Goal: Task Accomplishment & Management: Manage account settings

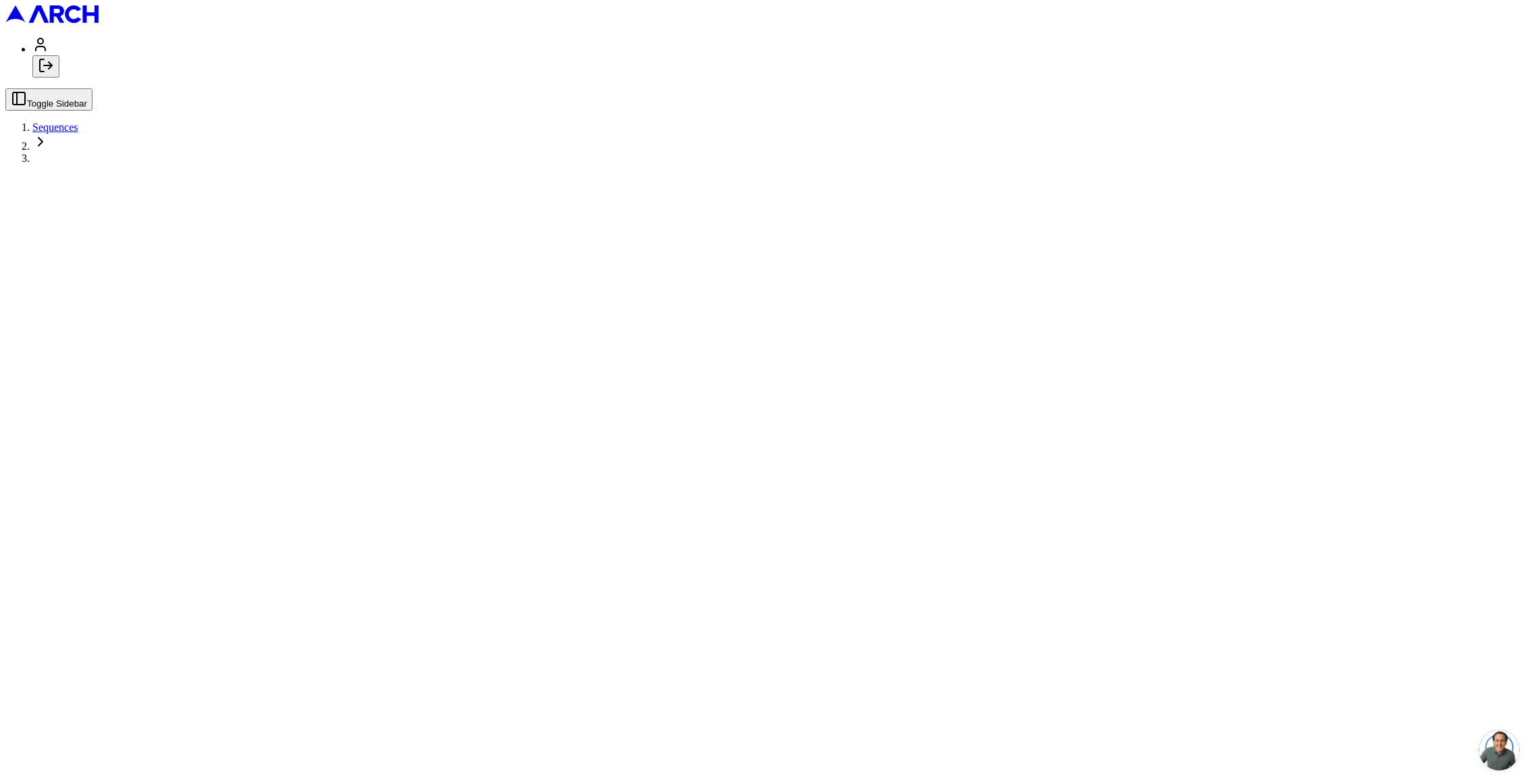
click at [490, 163] on main at bounding box center [767, 163] width 1525 height 0
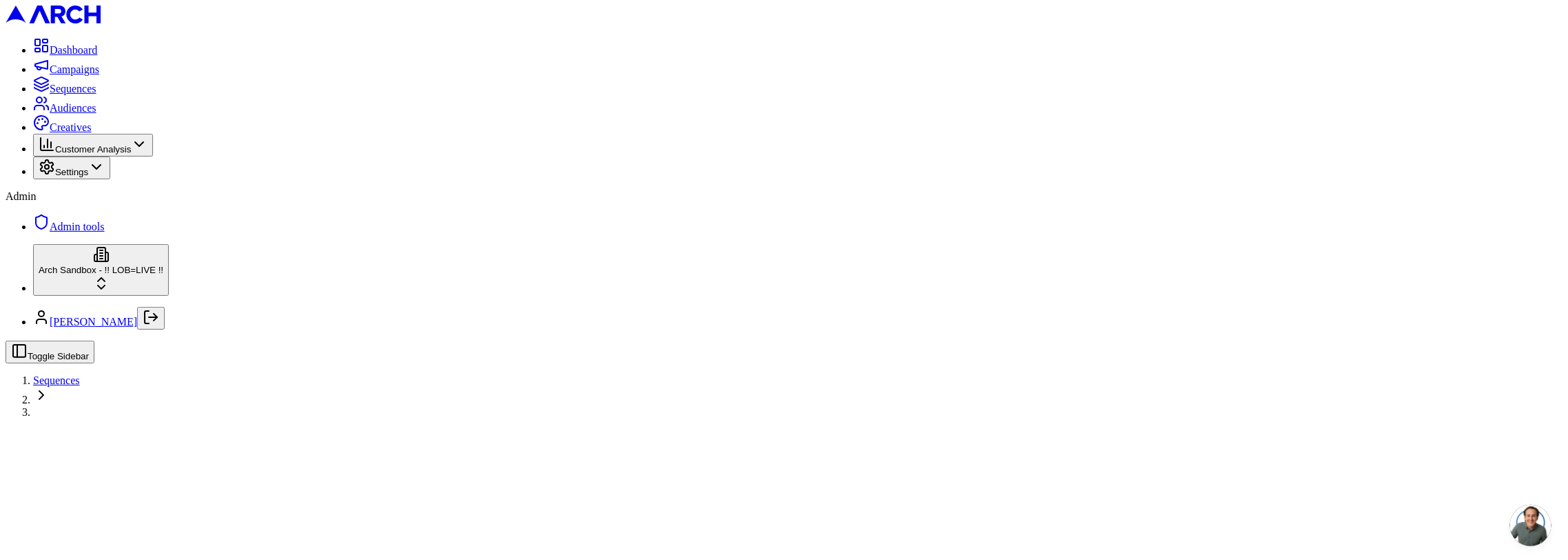
click at [122, 417] on html "Dashboard Campaigns Sequences Audiences Creatives Customer Analysis Settings Ad…" at bounding box center [784, 209] width 1568 height 417
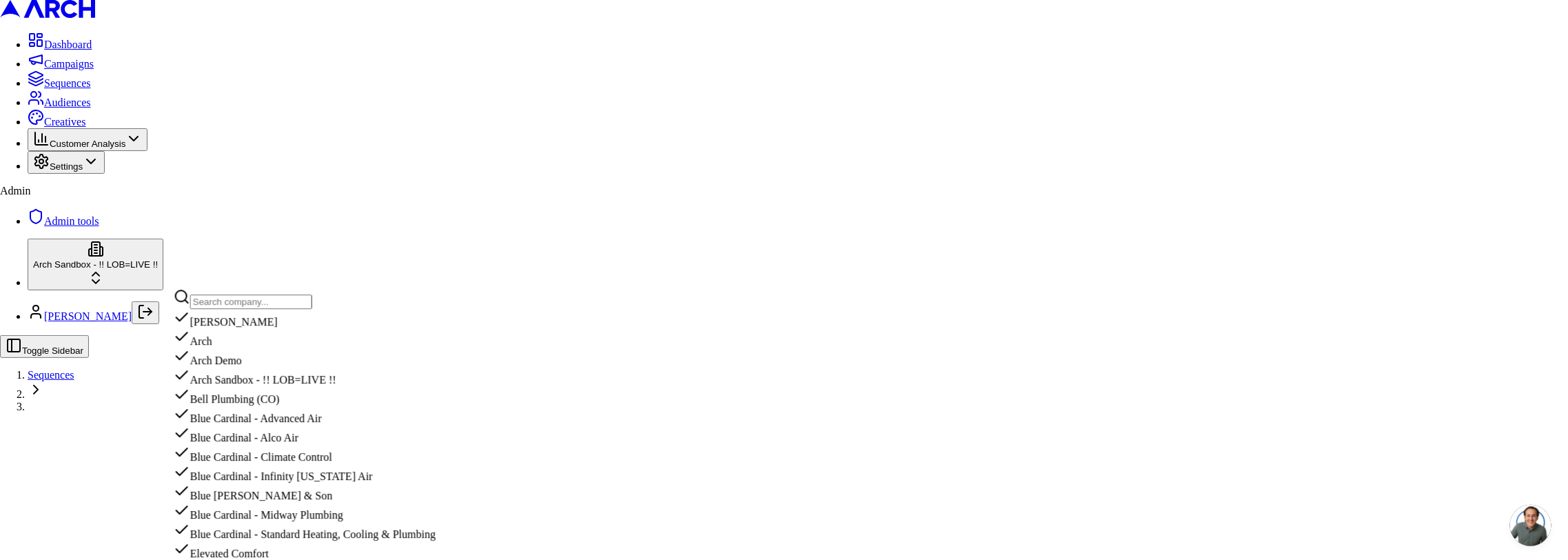
click at [224, 309] on input "text" at bounding box center [251, 301] width 122 height 15
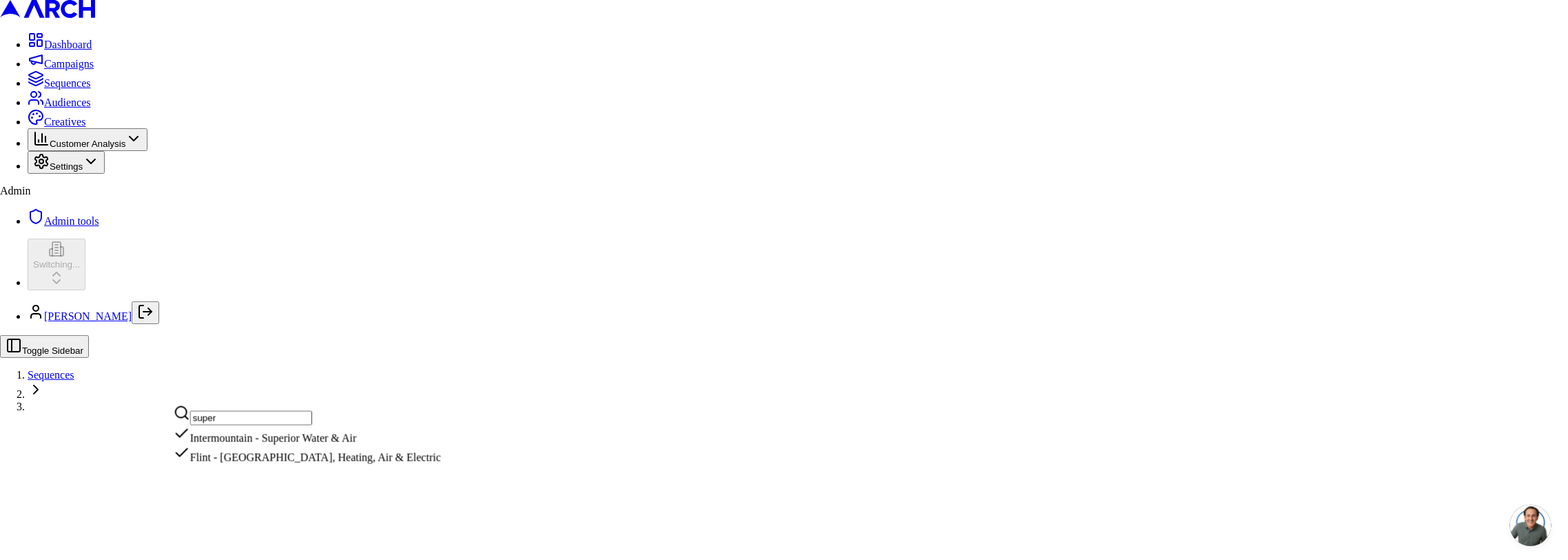
type input "super"
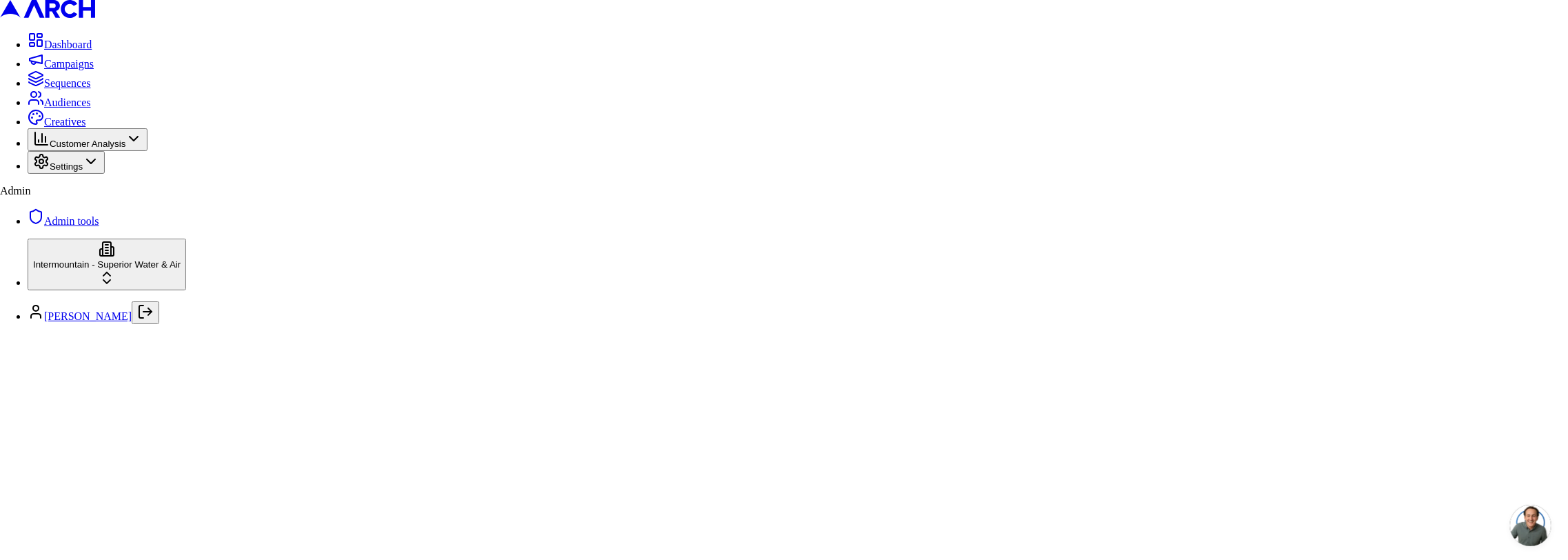
click at [56, 108] on span "Audiences" at bounding box center [67, 102] width 47 height 11
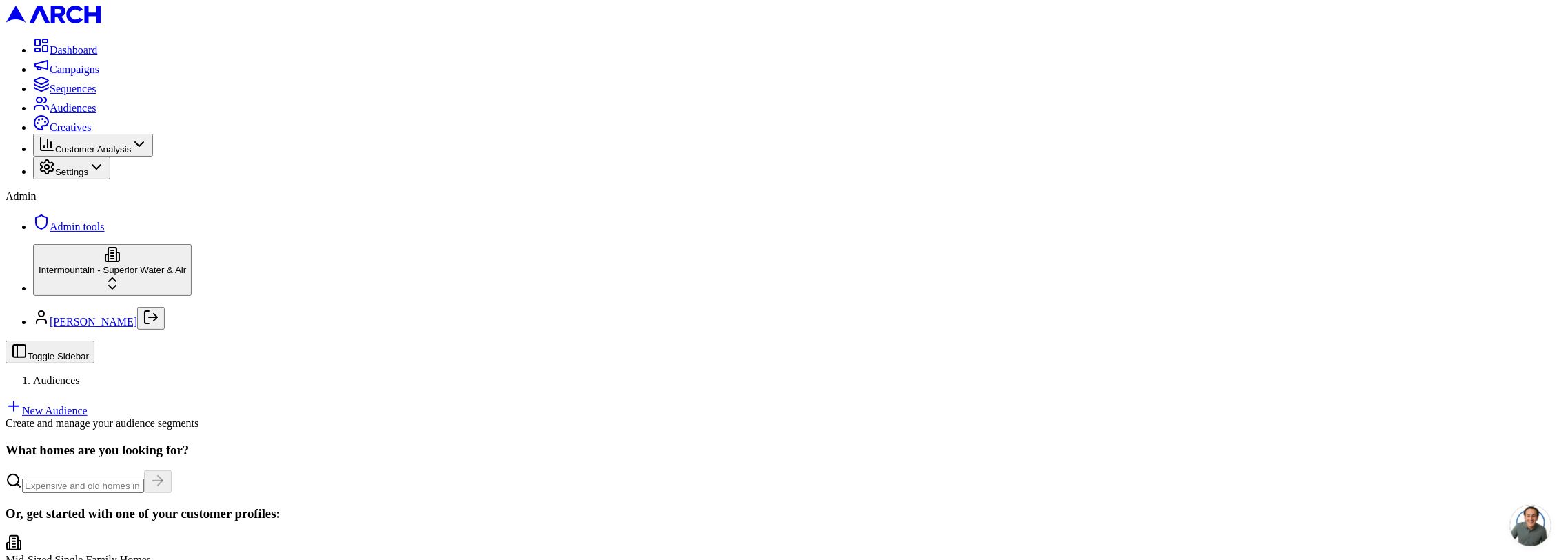
scroll to position [95, 0]
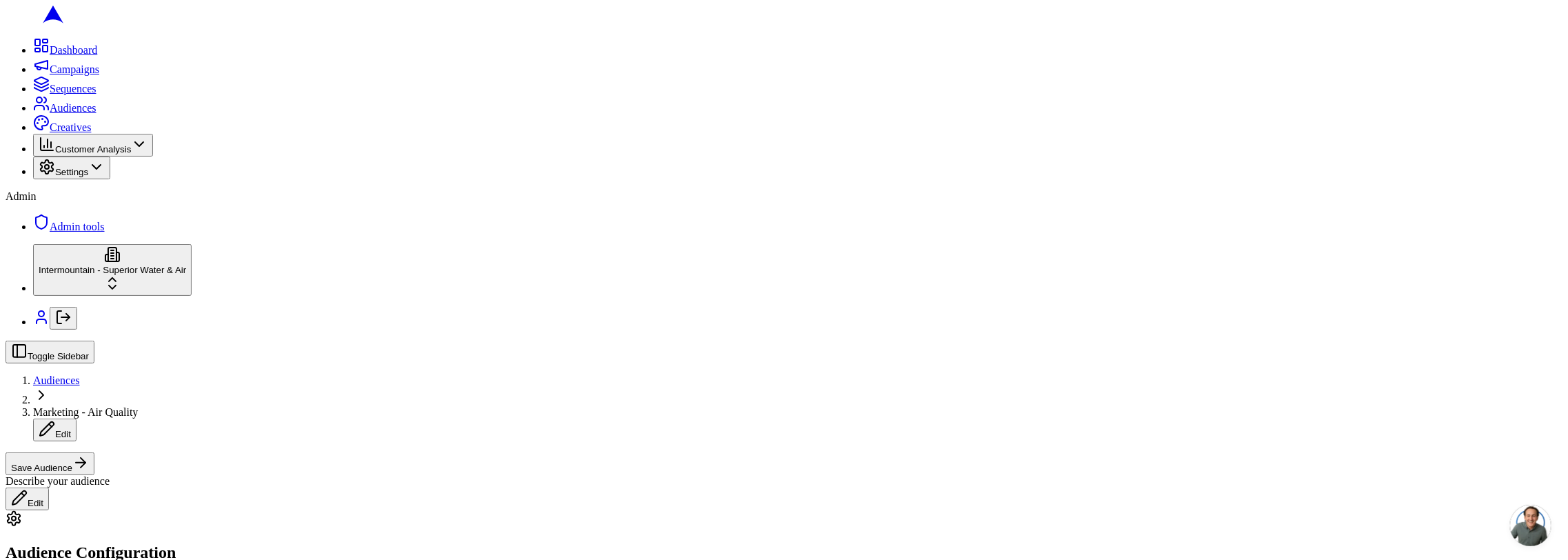
drag, startPoint x: 169, startPoint y: 291, endPoint x: 176, endPoint y: 295, distance: 8.1
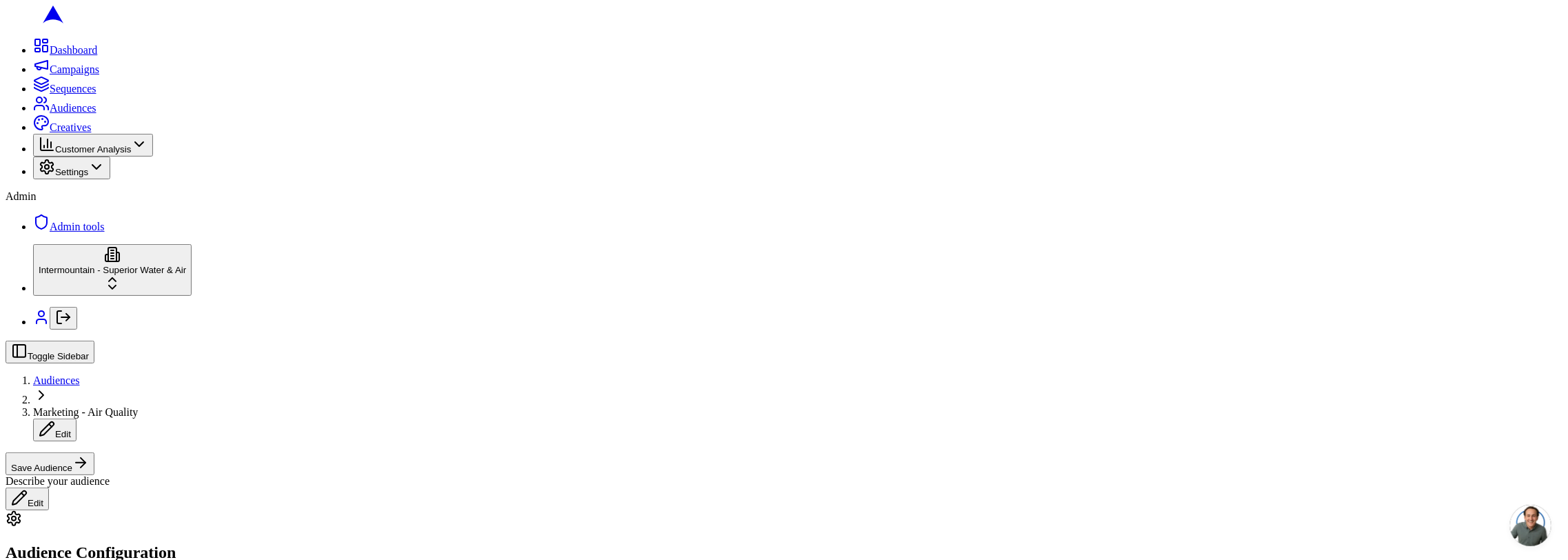
type input "84101"
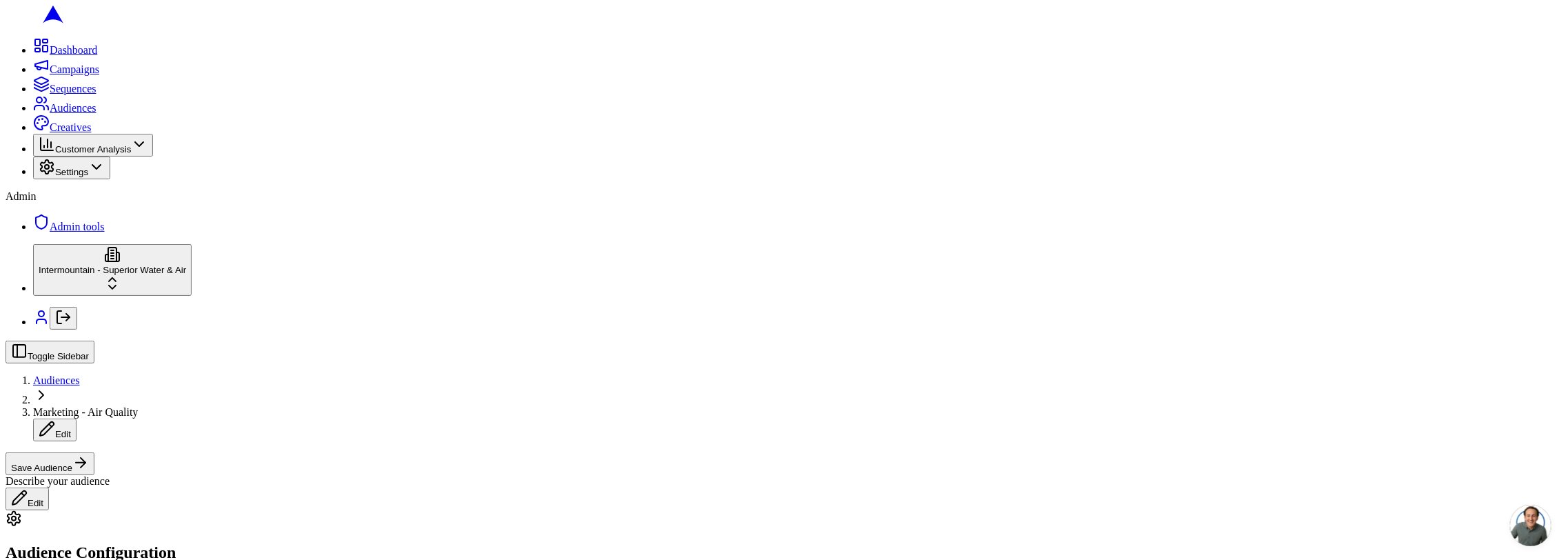
click at [80, 374] on span "Audiences" at bounding box center [56, 380] width 47 height 11
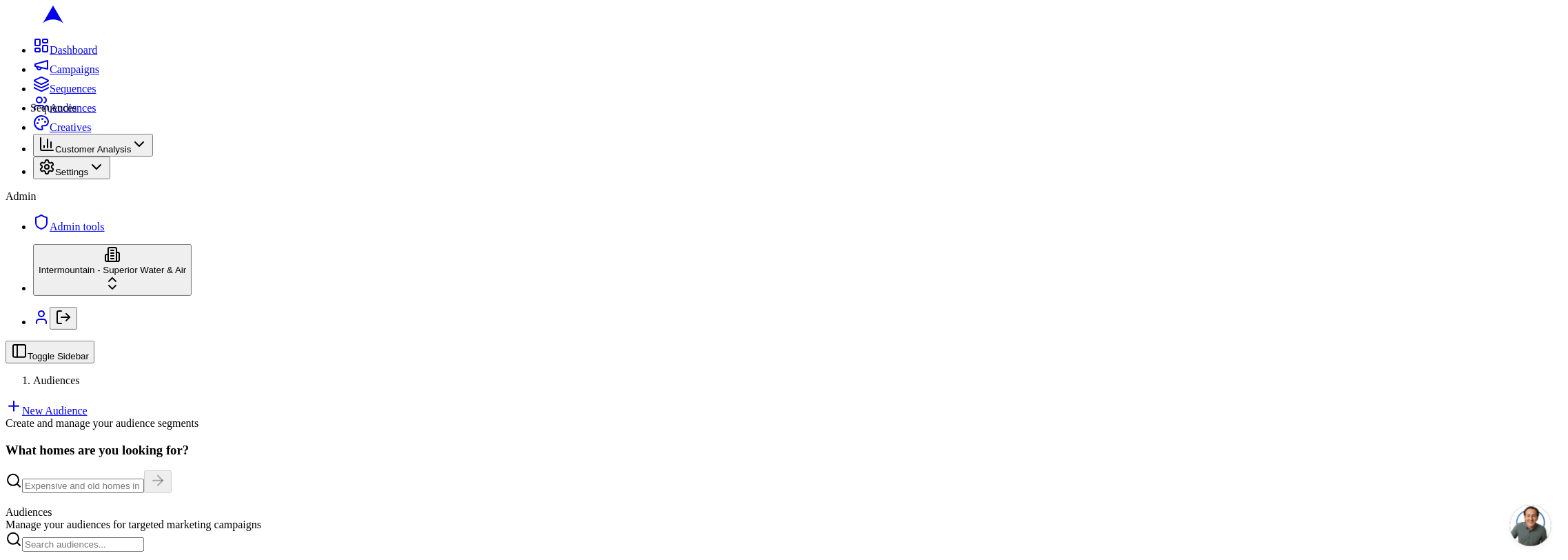
click at [34, 84] on icon at bounding box center [41, 80] width 14 height 7
click at [1505, 481] on html "Dashboard Campaigns Sequences Audiences Creatives Customer Analysis Settings Ad…" at bounding box center [784, 569] width 1568 height 1138
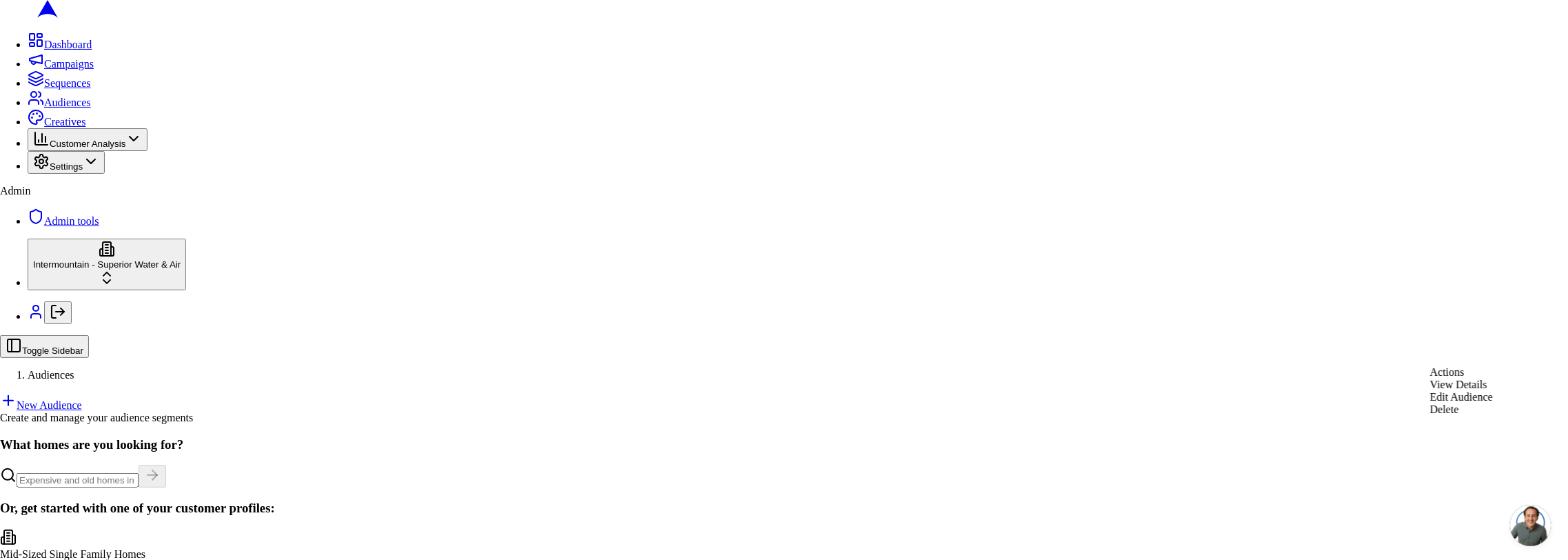
drag, startPoint x: 684, startPoint y: 423, endPoint x: 450, endPoint y: 461, distance: 237.1
click at [669, 428] on html "Dashboard Campaigns Sequences Audiences Creatives Customer Analysis Settings Ad…" at bounding box center [784, 566] width 1568 height 1132
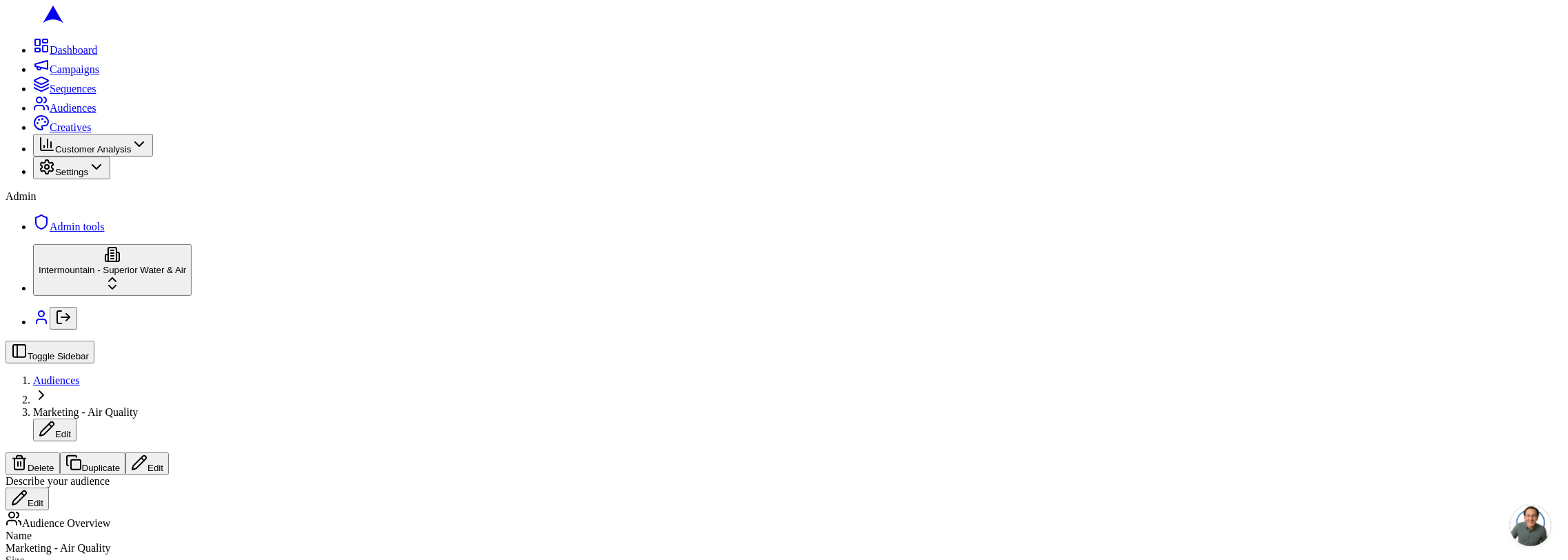
click at [126, 452] on button "Duplicate" at bounding box center [93, 464] width 66 height 23
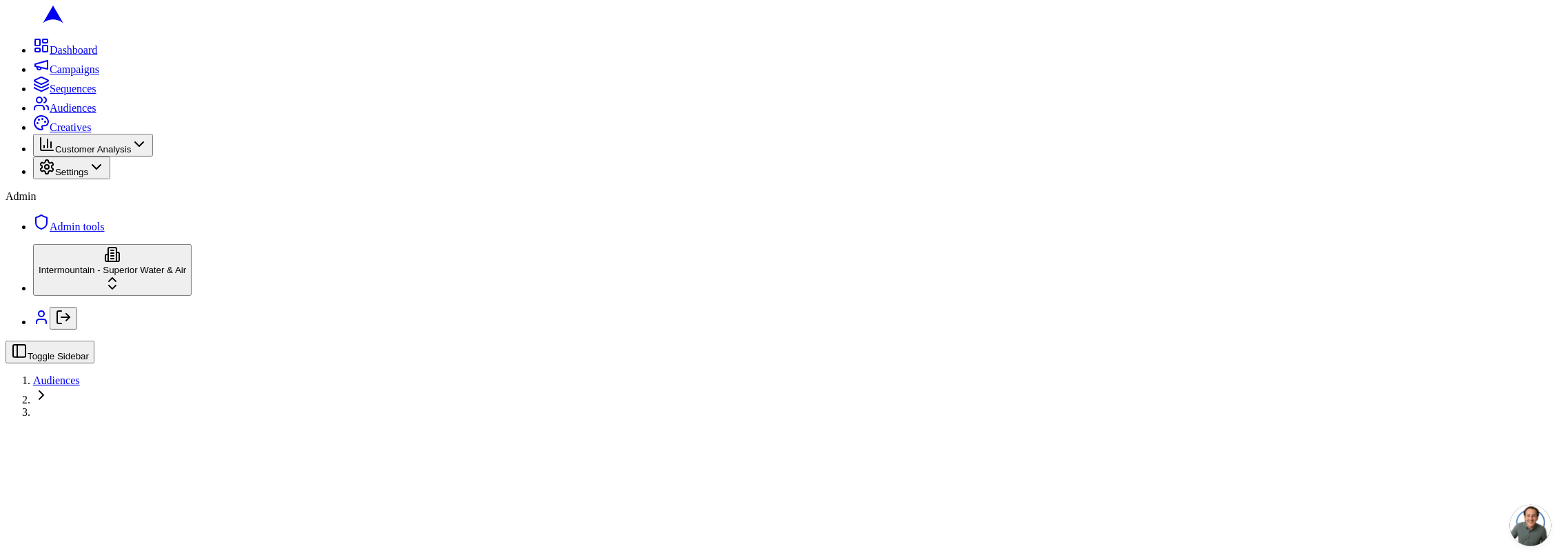
click at [792, 341] on div "Toggle Sidebar Audiences" at bounding box center [783, 374] width 1557 height 66
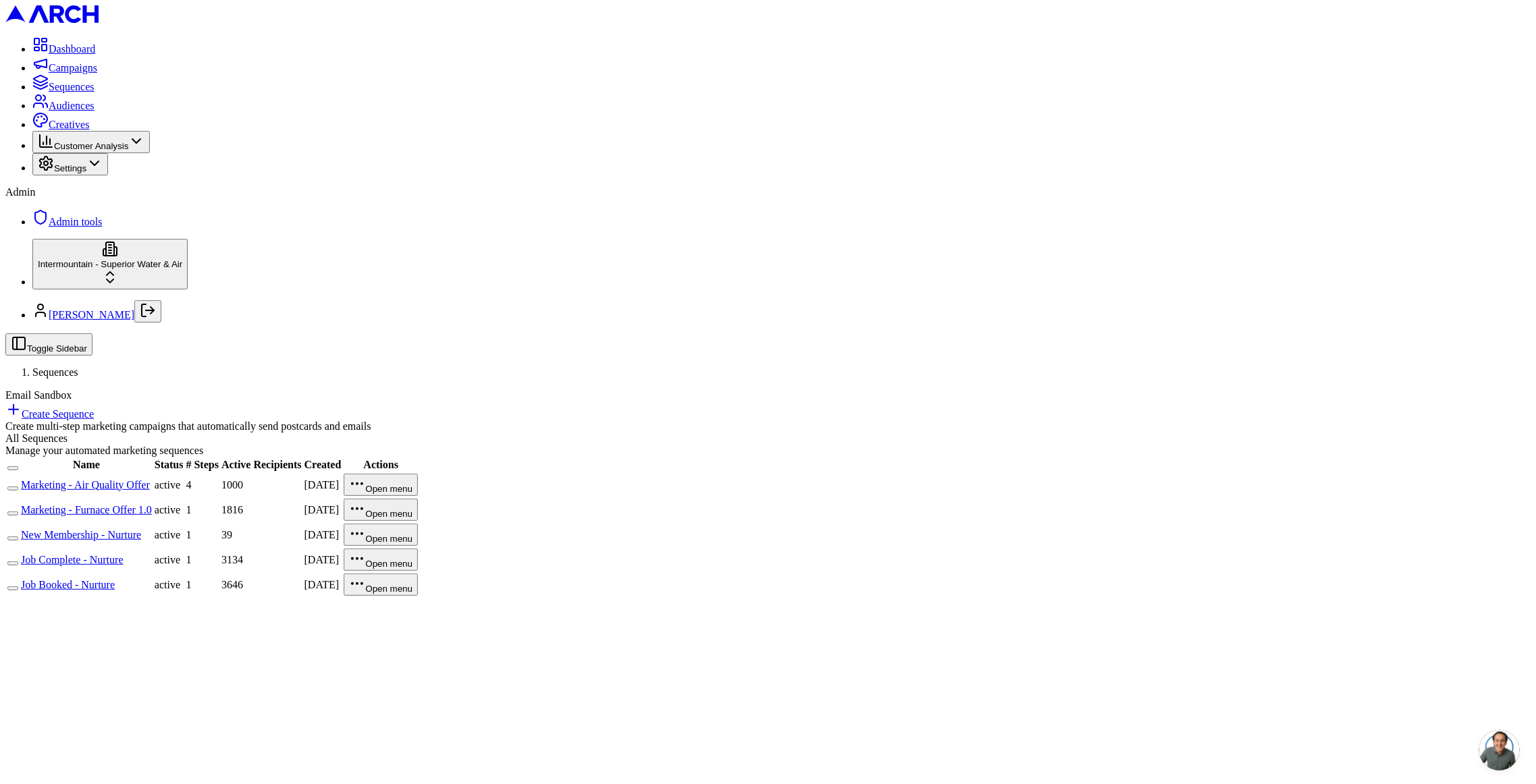
click at [150, 479] on link "Marketing - Air Quality Offer" at bounding box center [85, 484] width 129 height 11
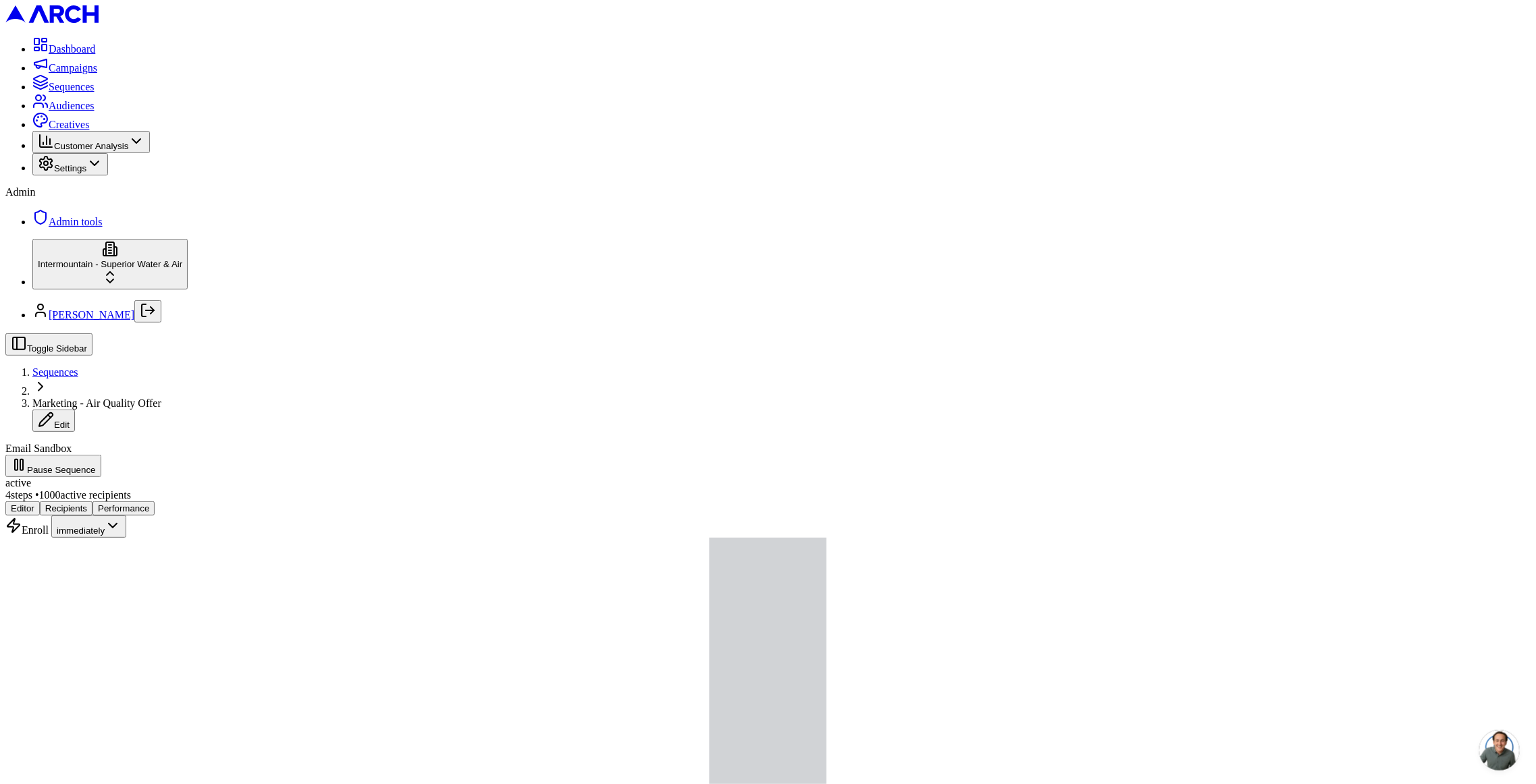
click at [101, 454] on button "Pause Sequence" at bounding box center [53, 466] width 96 height 22
click at [80, 111] on span "Audiences" at bounding box center [71, 105] width 46 height 11
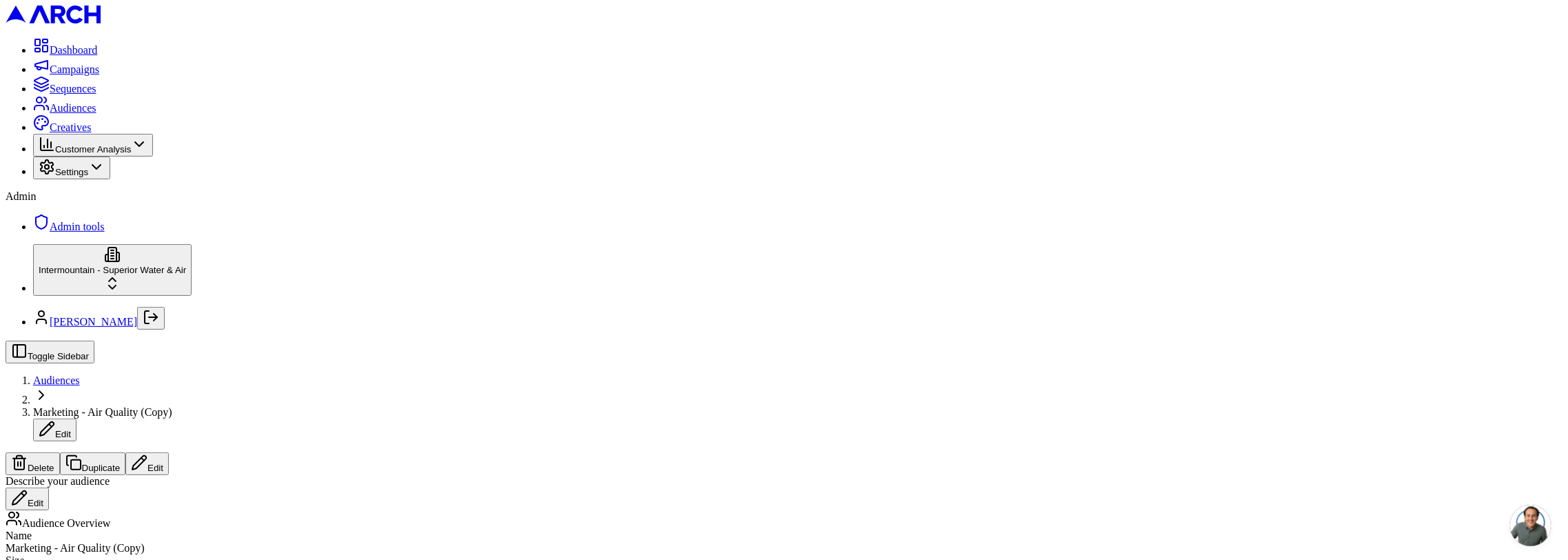
scroll to position [199, 0]
click at [169, 452] on button "Edit" at bounding box center [147, 464] width 44 height 23
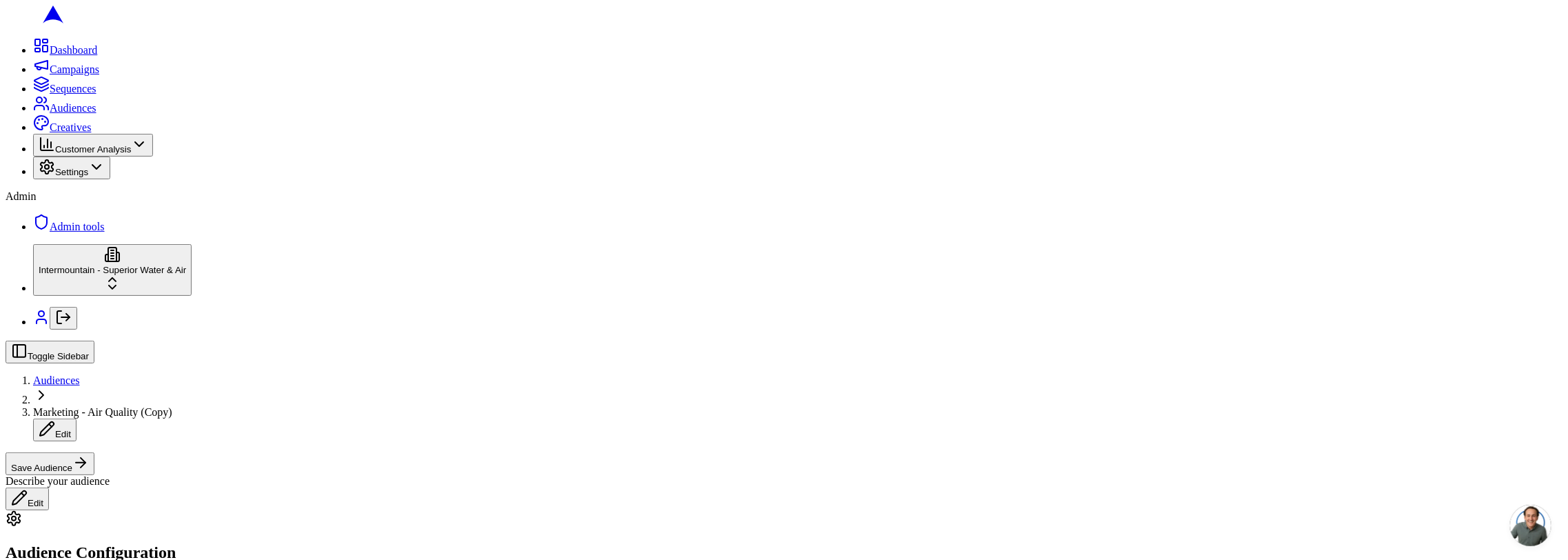
click at [95, 452] on button "Save Audience" at bounding box center [50, 464] width 89 height 23
click at [169, 452] on button "Edit" at bounding box center [147, 464] width 44 height 23
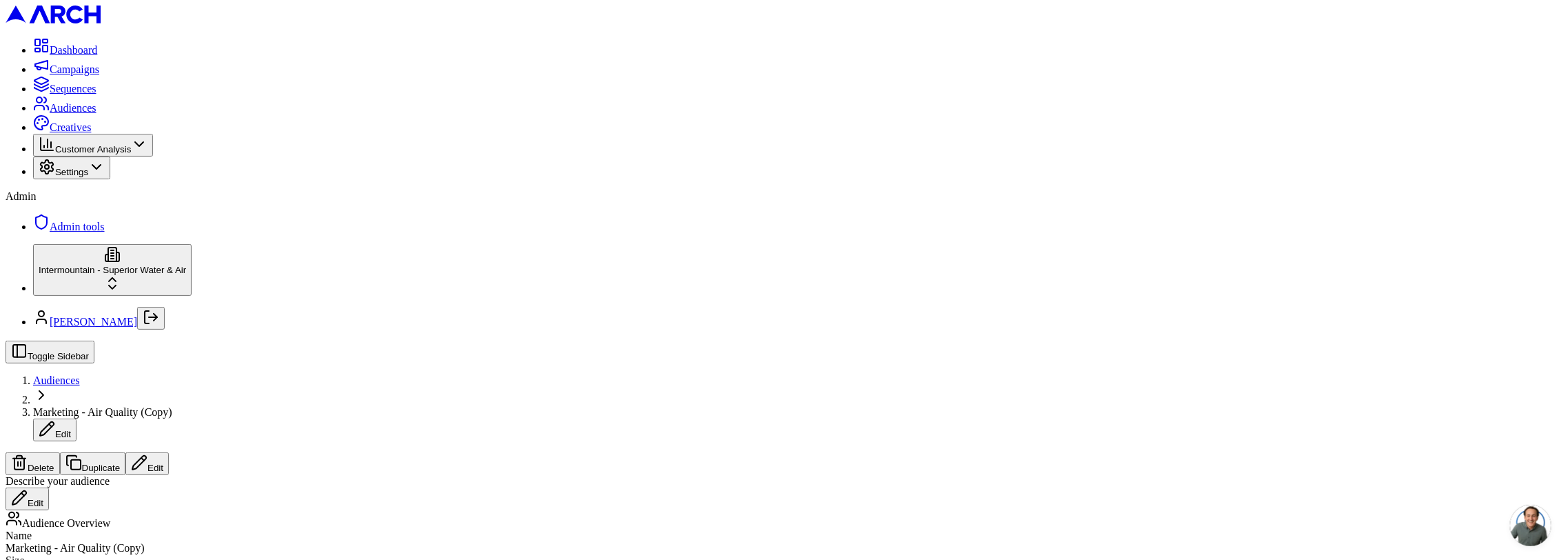
click at [80, 374] on span "Audiences" at bounding box center [56, 380] width 47 height 11
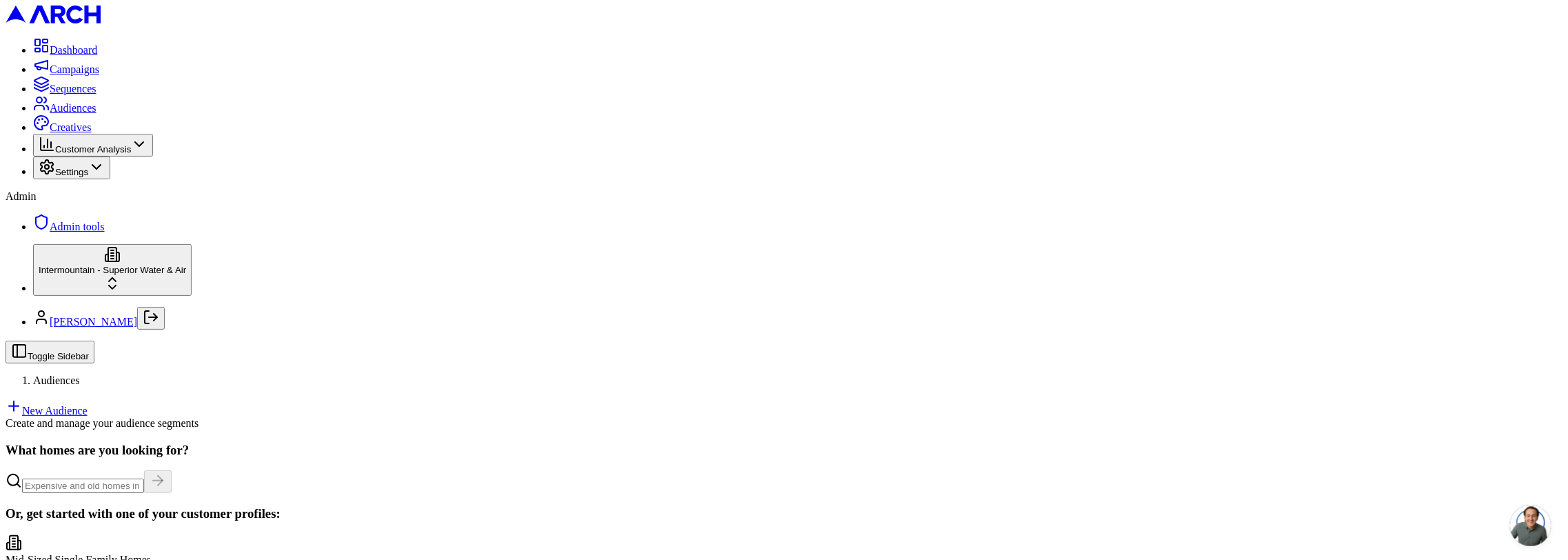
scroll to position [8, 0]
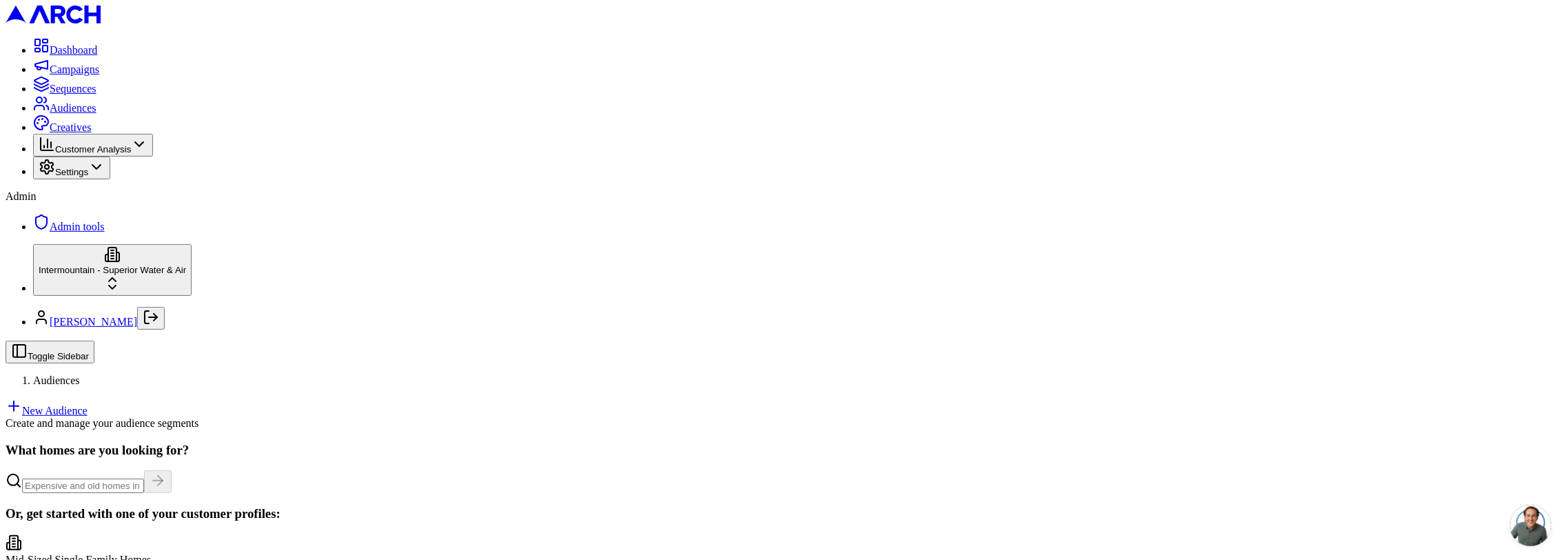
drag, startPoint x: 331, startPoint y: 514, endPoint x: 338, endPoint y: 484, distance: 30.8
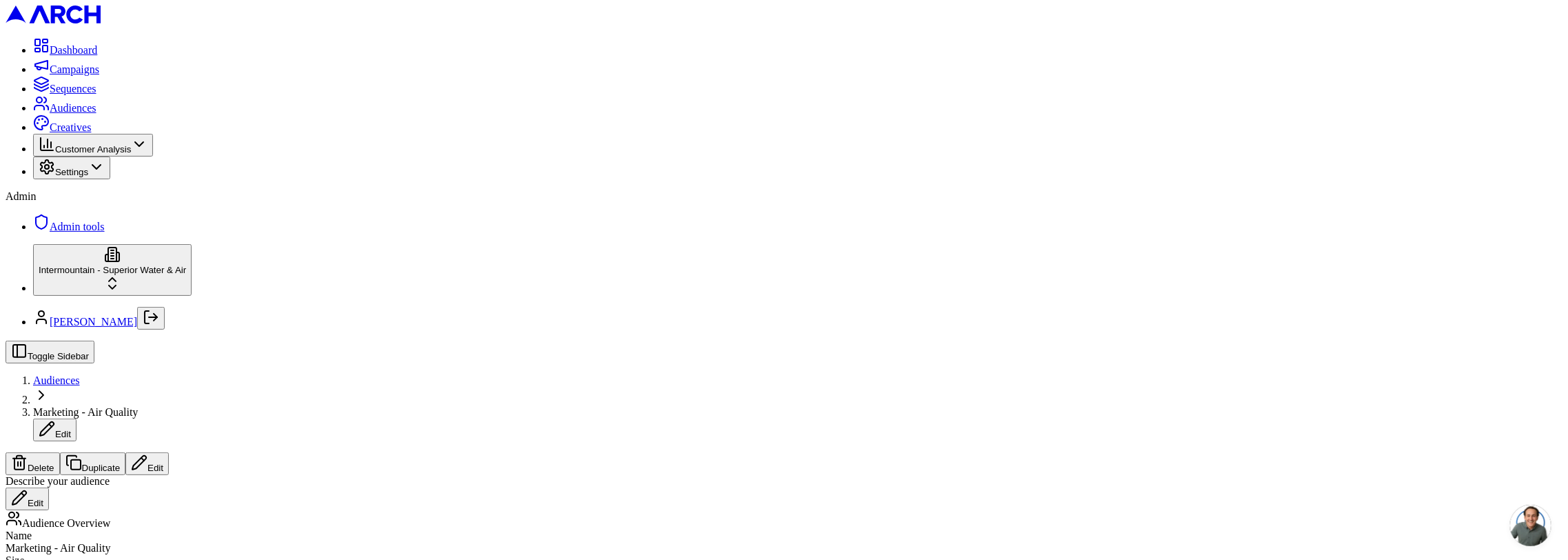
click at [80, 374] on span "Audiences" at bounding box center [56, 380] width 47 height 11
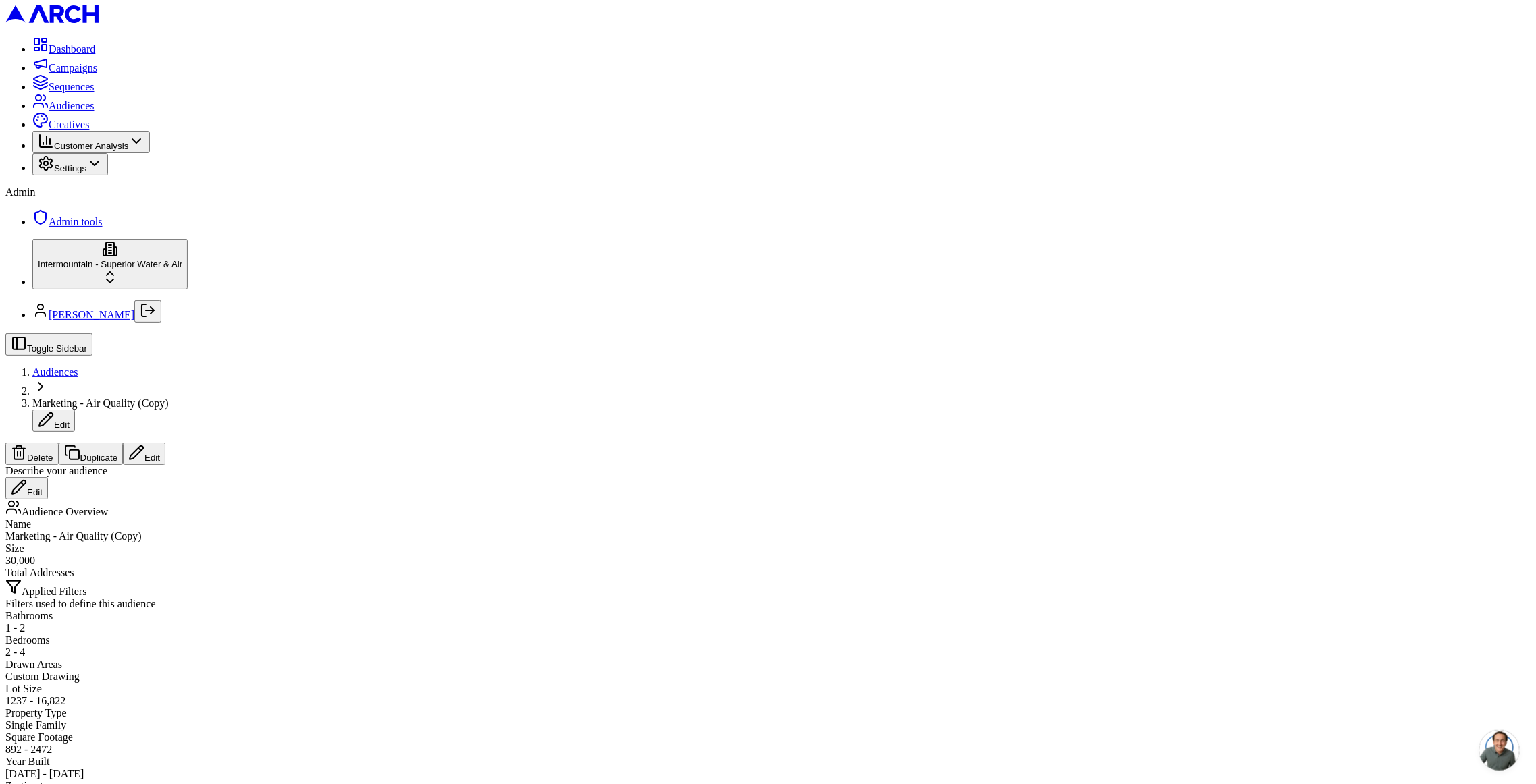
click at [165, 442] on button "Edit" at bounding box center [144, 454] width 43 height 22
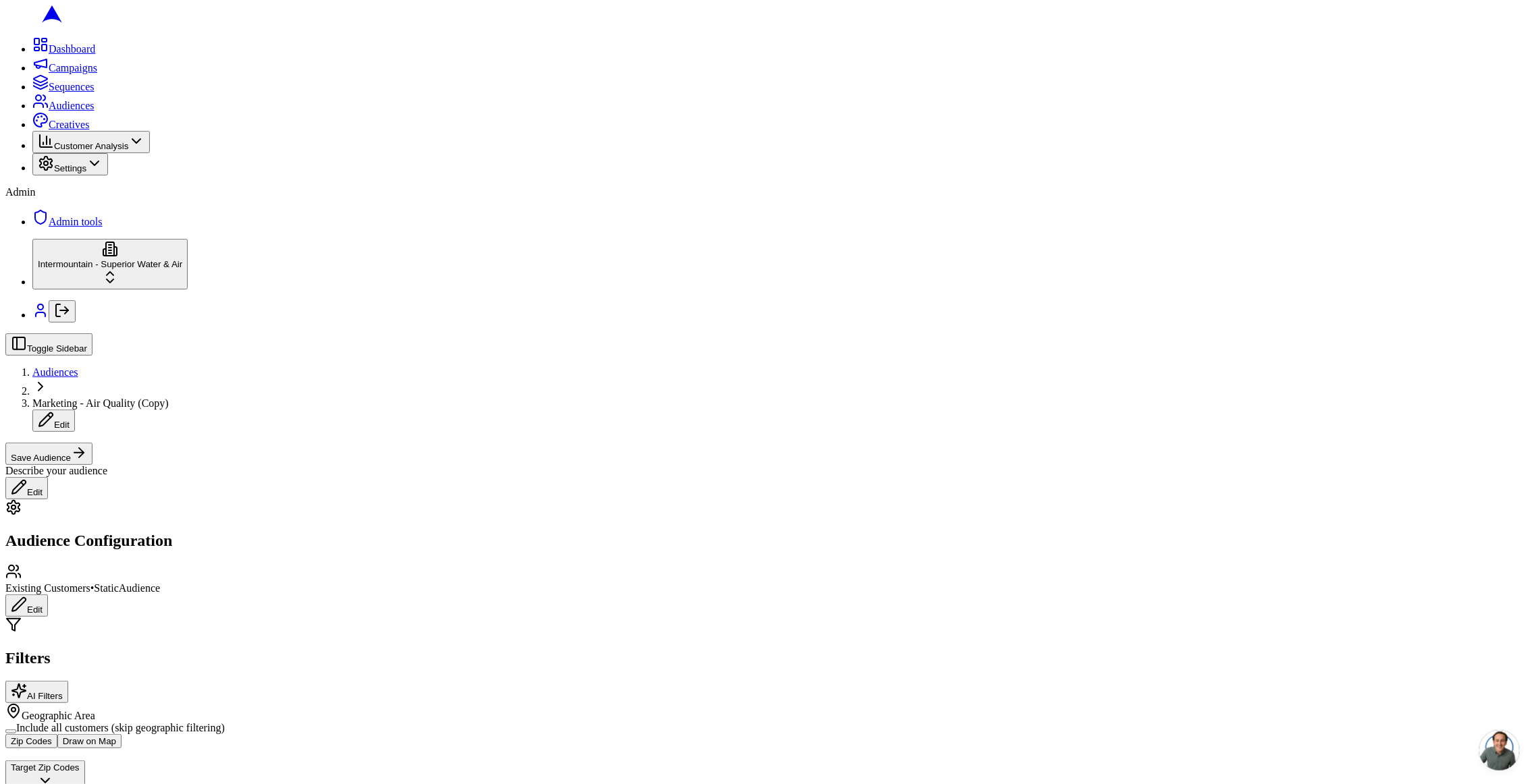
click at [122, 734] on button "Draw on Map" at bounding box center [90, 741] width 64 height 14
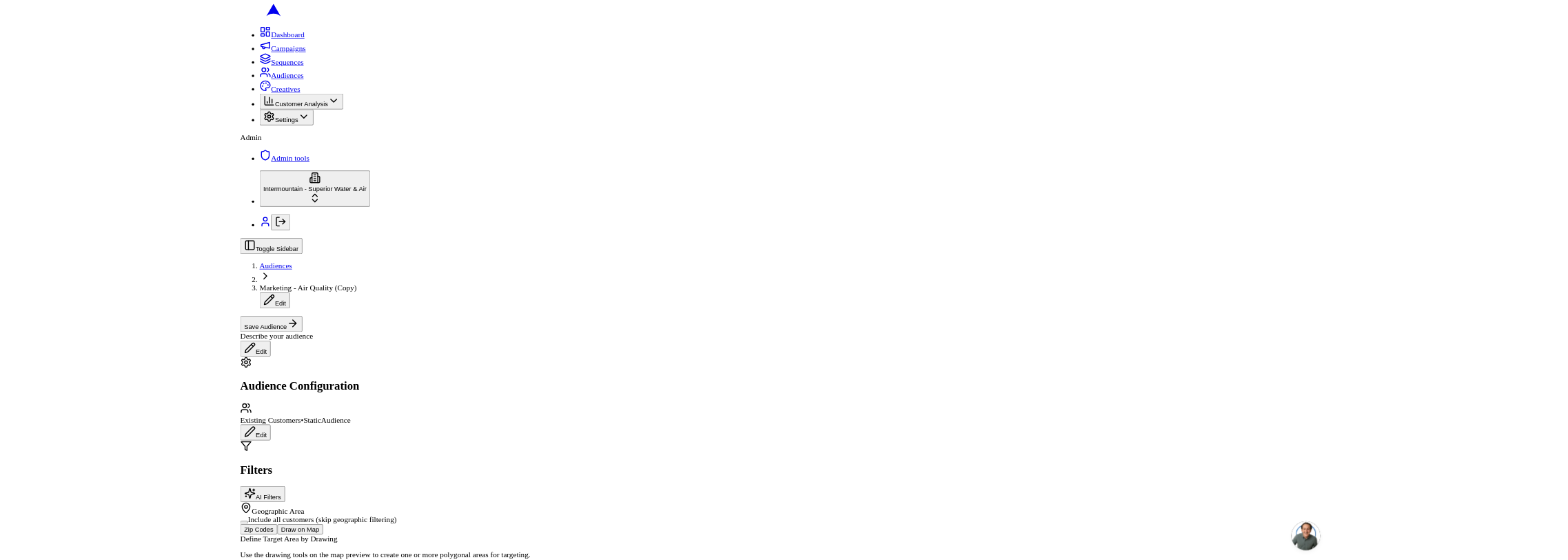
scroll to position [435, 0]
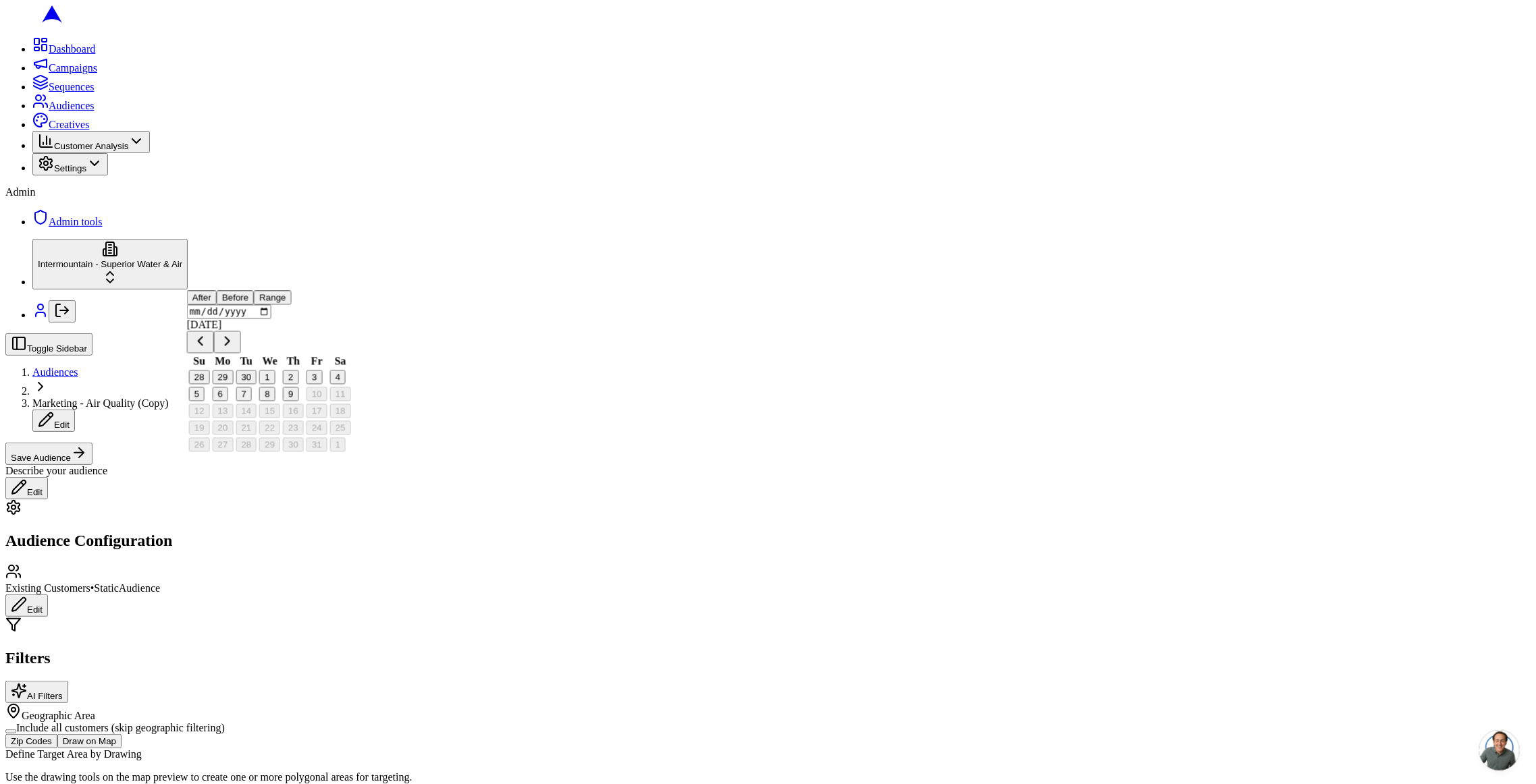
click at [254, 305] on button "Before" at bounding box center [236, 297] width 37 height 14
click at [274, 401] on button "8" at bounding box center [267, 394] width 16 height 14
type input "2025-10-08"
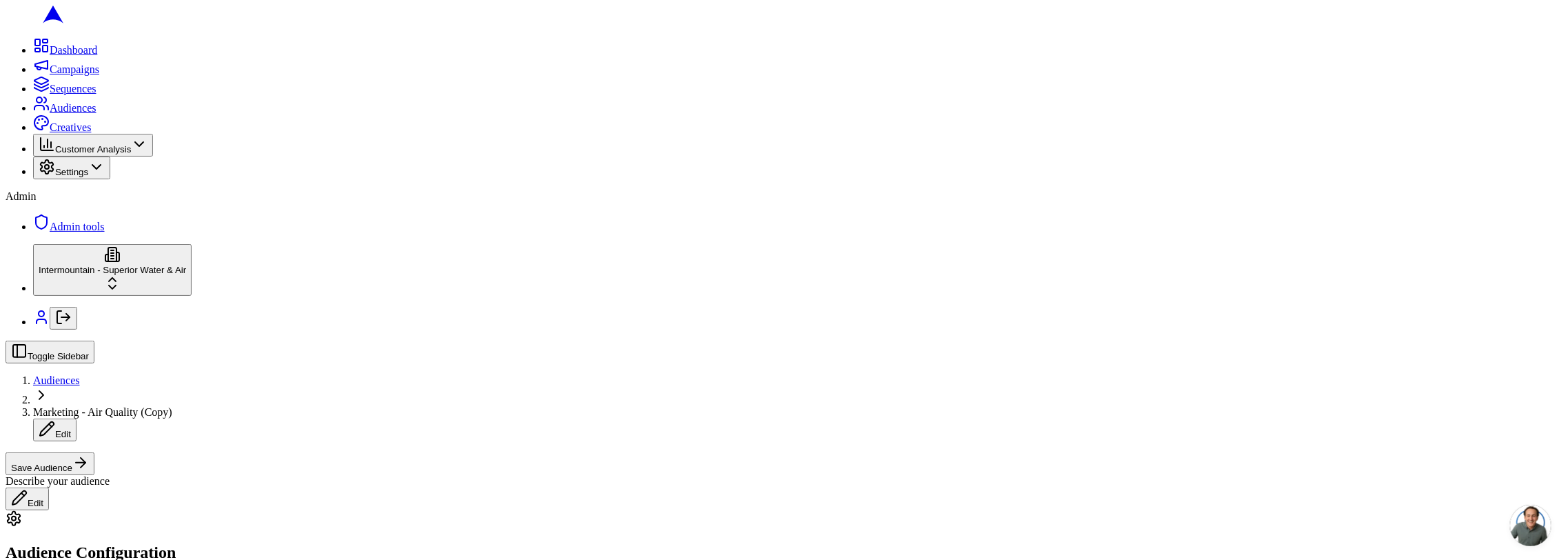
click at [95, 452] on button "Save Audience" at bounding box center [50, 464] width 89 height 23
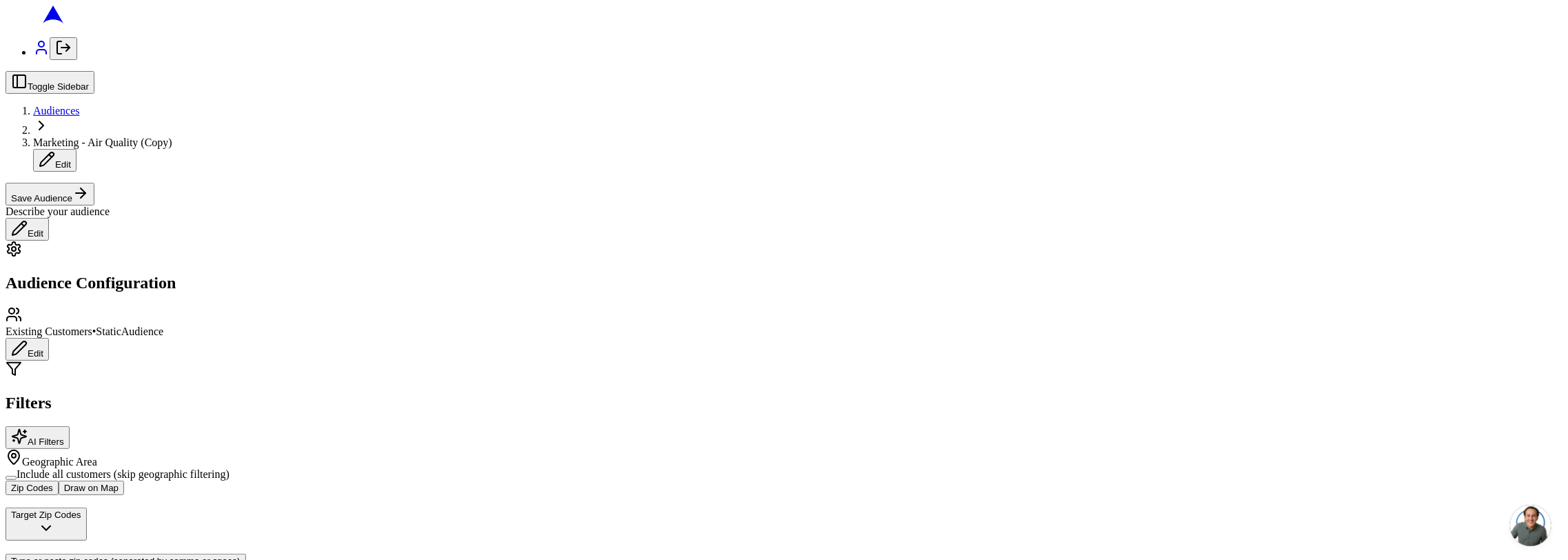
click at [124, 481] on button "Draw on Map" at bounding box center [92, 487] width 66 height 15
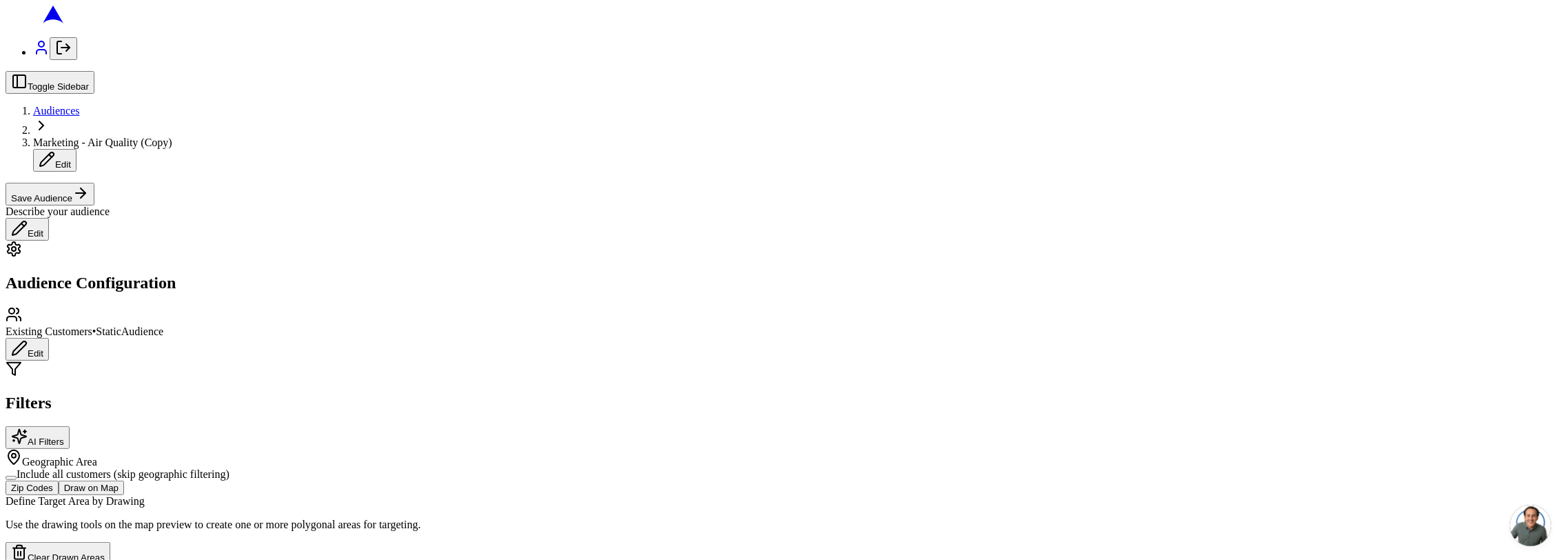
scroll to position [505, 0]
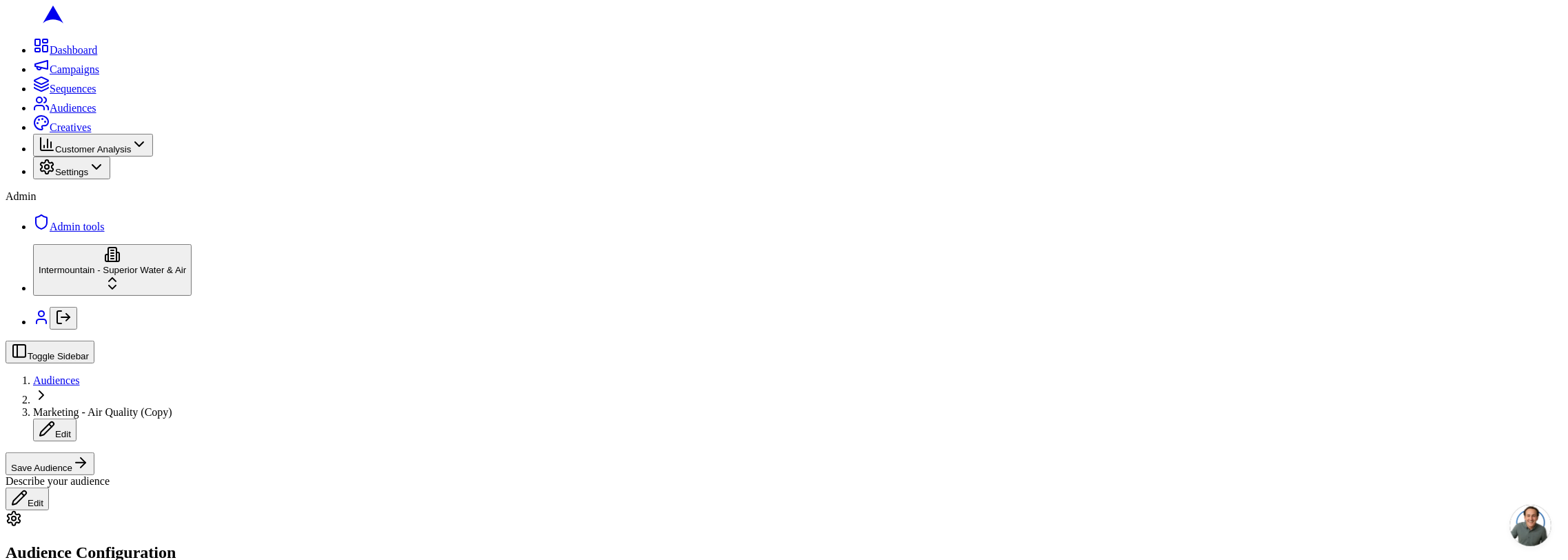
click at [95, 452] on button "Save Audience" at bounding box center [50, 464] width 89 height 23
click at [346, 475] on div "Describe your audience Edit" at bounding box center [783, 493] width 1557 height 35
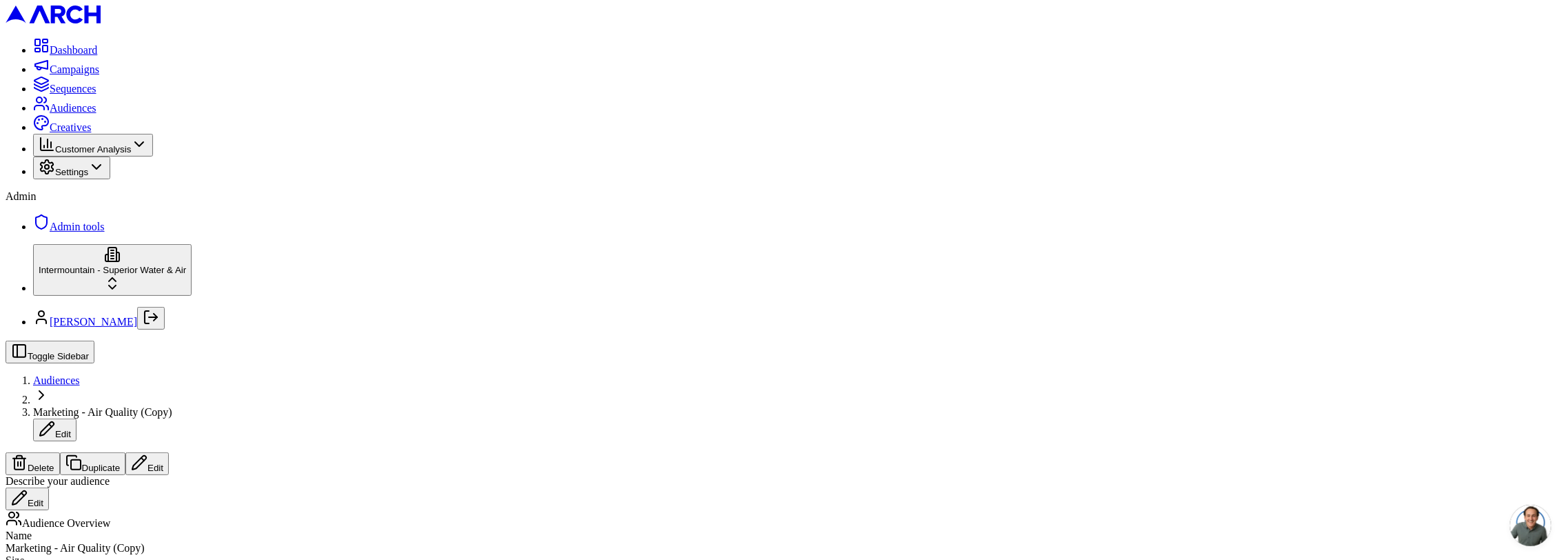
scroll to position [2, 0]
click at [169, 452] on button "Edit" at bounding box center [147, 464] width 44 height 23
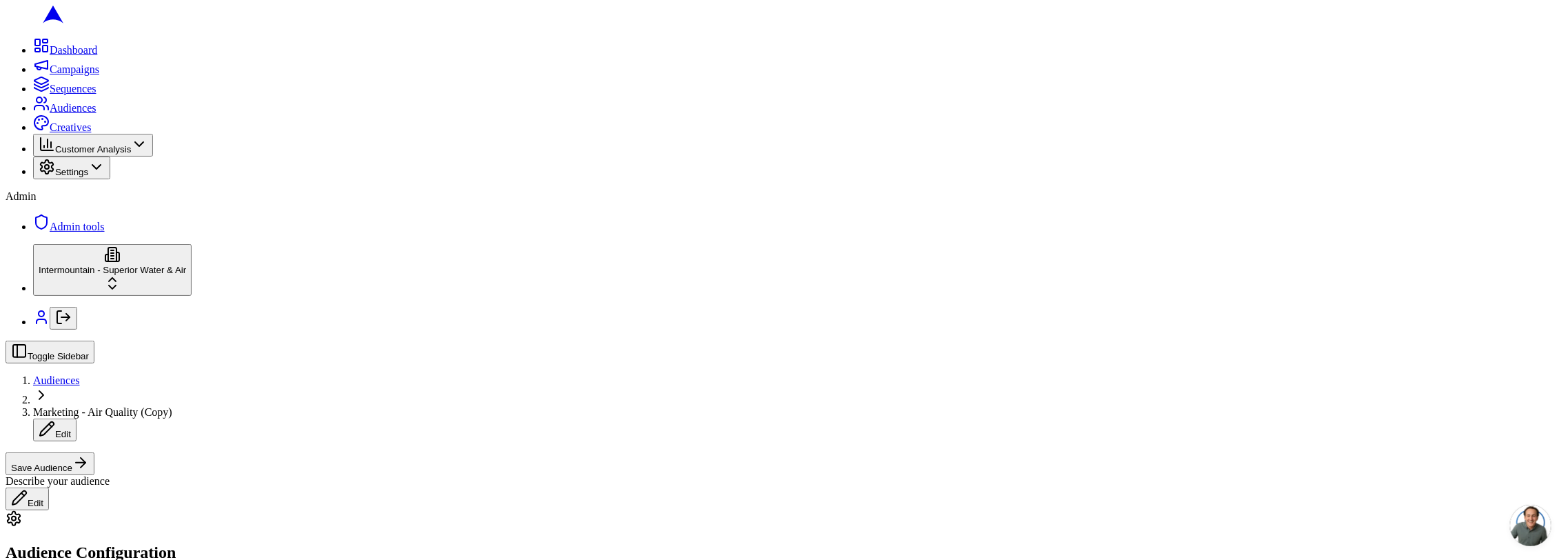
click at [95, 452] on button "Save Audience" at bounding box center [50, 464] width 89 height 23
click at [169, 452] on button "Edit" at bounding box center [147, 464] width 44 height 23
click at [126, 452] on button "Duplicate" at bounding box center [93, 464] width 66 height 23
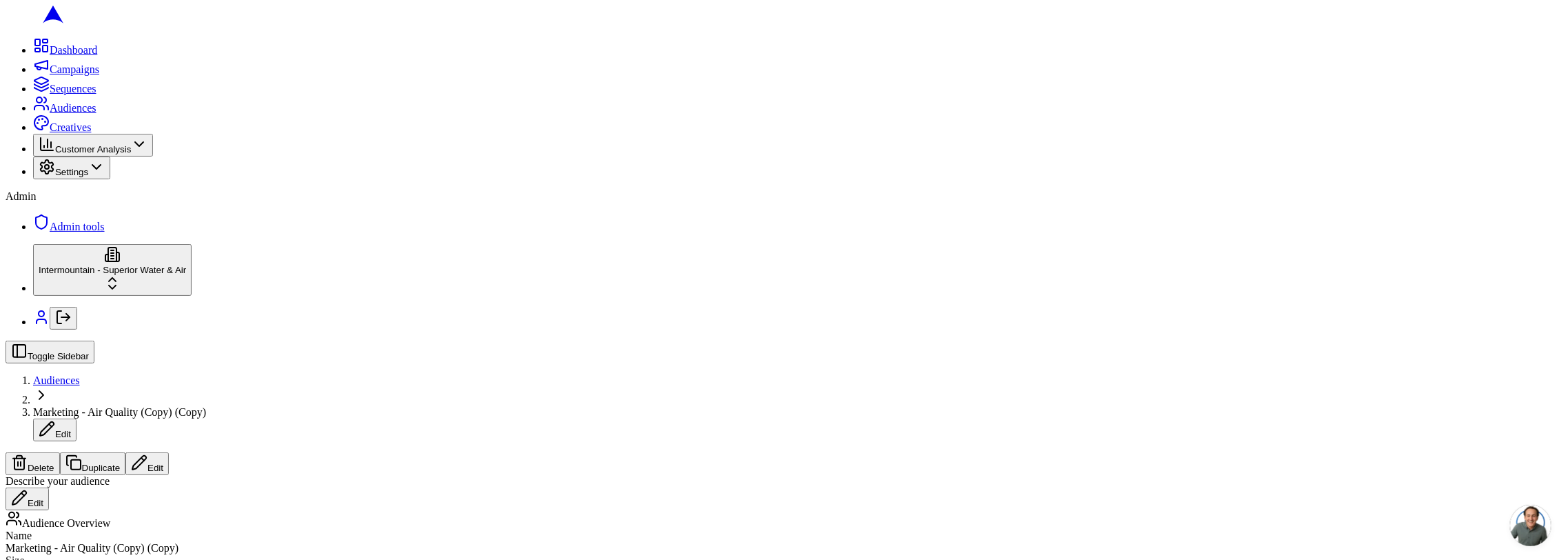
click at [206, 406] on span "Marketing - Air Quality (Copy) (Copy)" at bounding box center [119, 412] width 173 height 11
drag, startPoint x: 227, startPoint y: 24, endPoint x: 247, endPoint y: 18, distance: 20.9
click at [155, 406] on input "Marketing - Air Quality (Copy) (Copy)" at bounding box center [94, 413] width 122 height 15
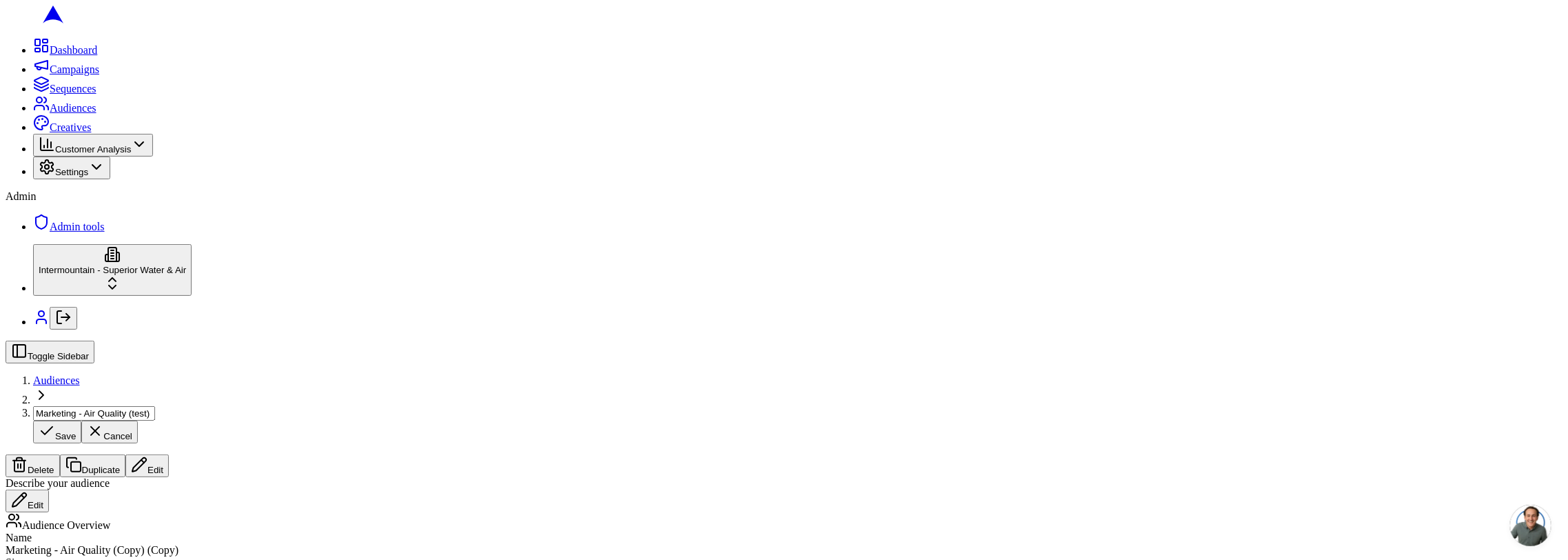
type input "Marketing - Air Quality (test)"
click at [169, 452] on button "Edit" at bounding box center [147, 464] width 44 height 23
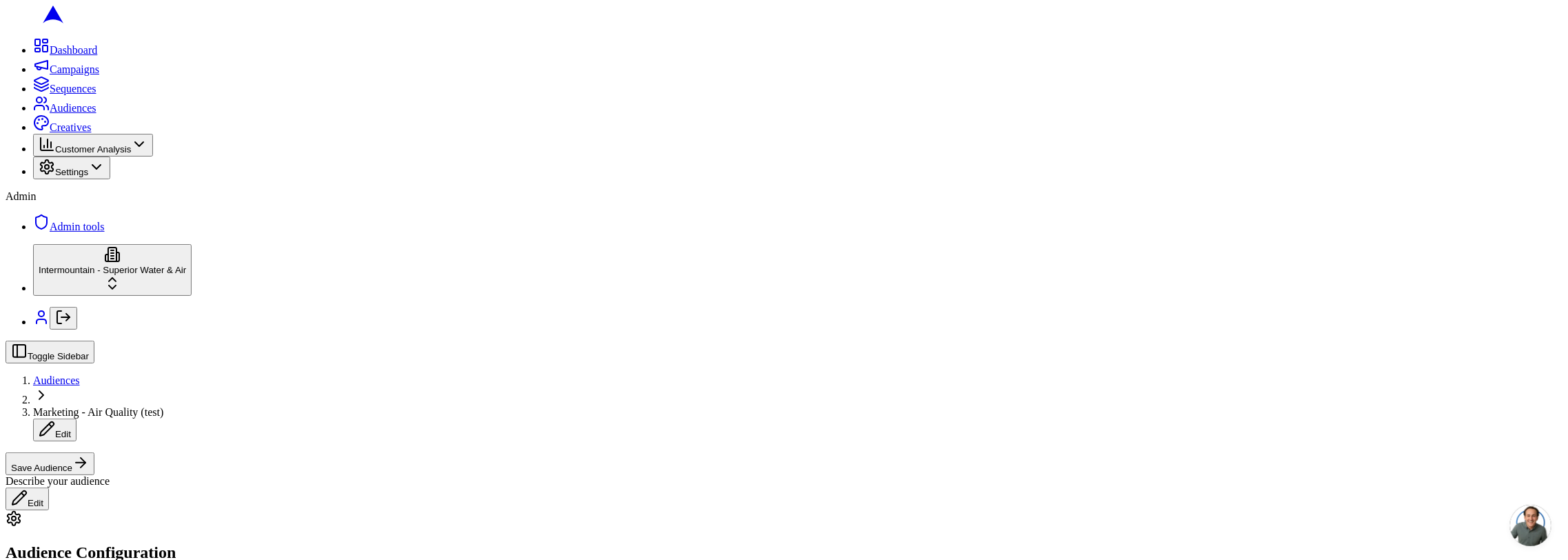
click at [95, 452] on button "Save Audience" at bounding box center [50, 464] width 89 height 23
click at [169, 452] on button "Edit" at bounding box center [147, 464] width 44 height 23
click at [563, 475] on div "Describe your audience Edit" at bounding box center [783, 493] width 1557 height 35
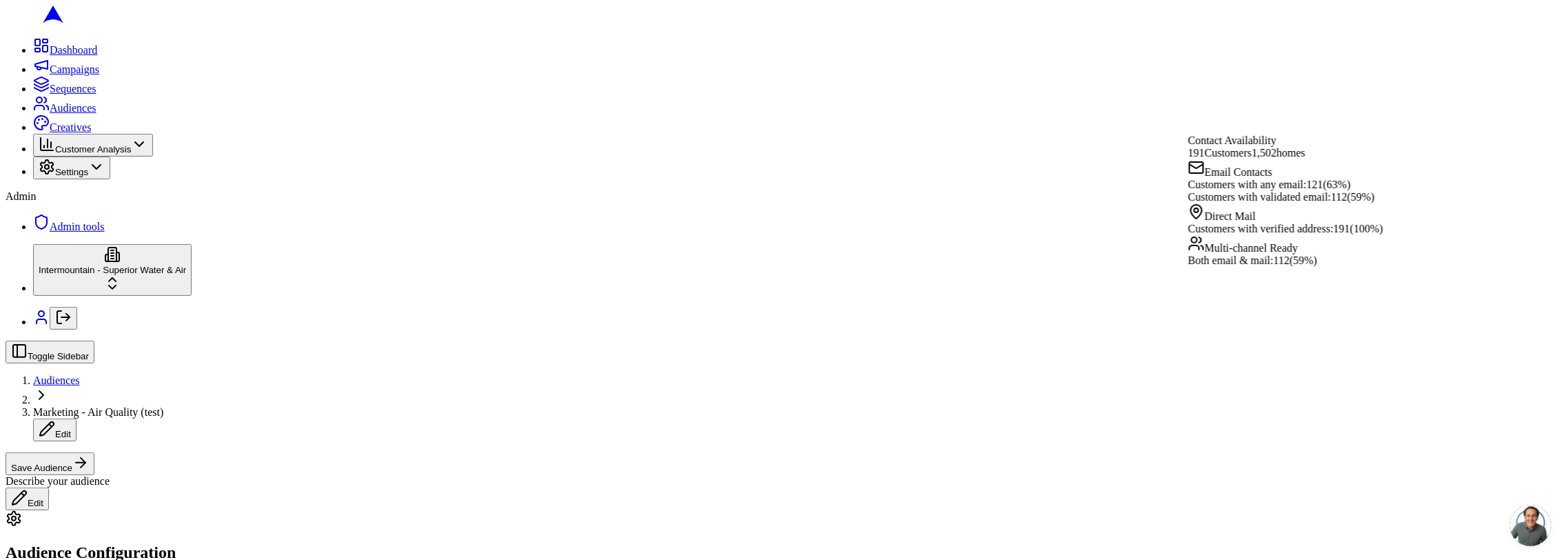
click at [95, 452] on button "Save Audience" at bounding box center [50, 464] width 89 height 23
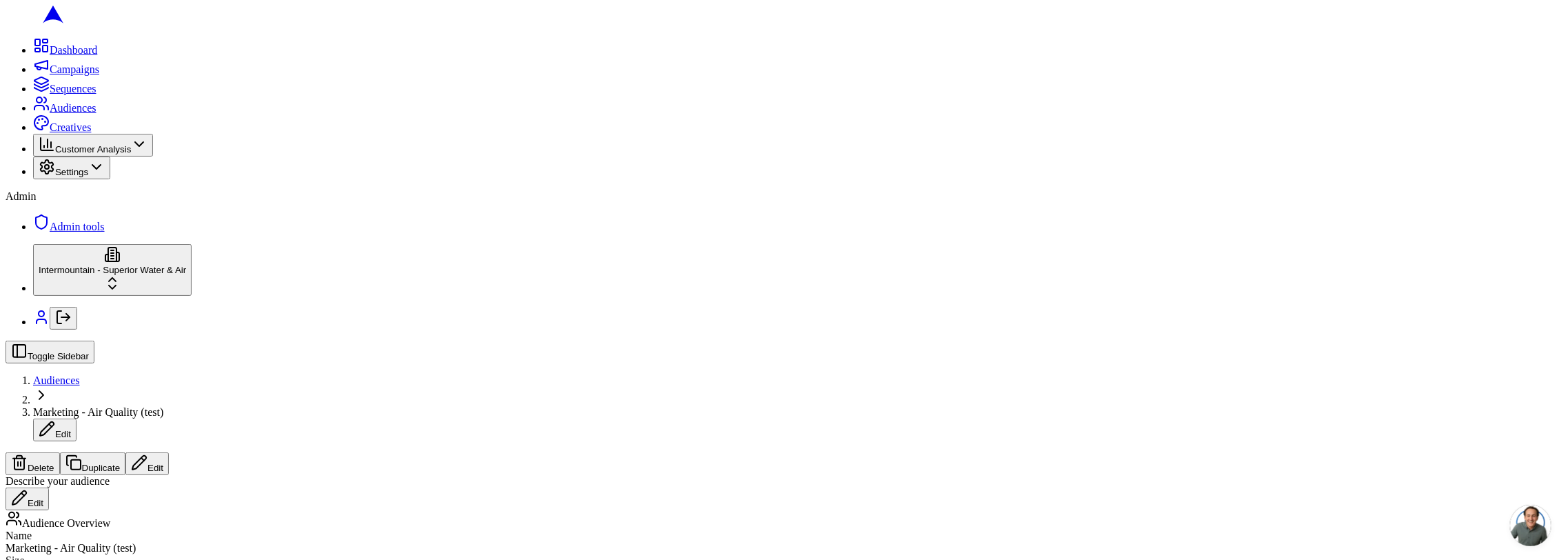
click at [169, 452] on button "Edit" at bounding box center [147, 464] width 44 height 23
click at [95, 452] on button "Save Audience" at bounding box center [50, 464] width 89 height 23
click at [169, 452] on button "Edit" at bounding box center [147, 464] width 44 height 23
click at [95, 452] on button "Save Audience" at bounding box center [50, 464] width 89 height 23
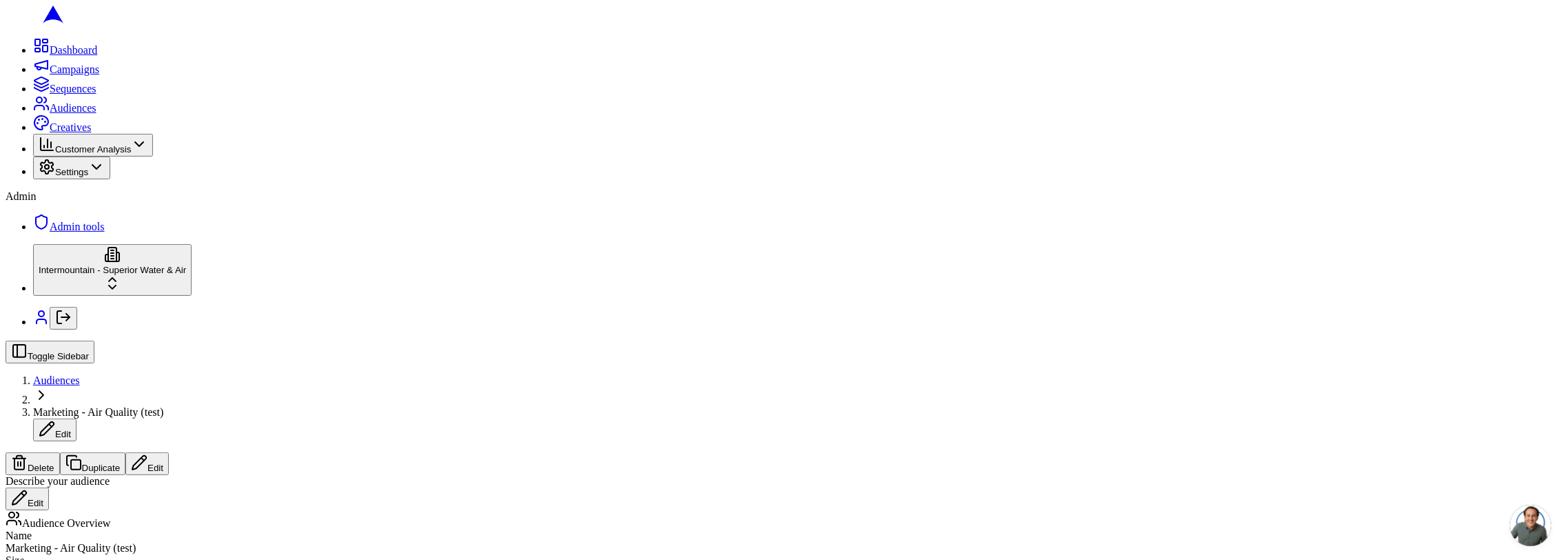
click at [169, 452] on button "Edit" at bounding box center [147, 464] width 44 height 23
click at [582, 475] on div "Describe your audience Edit" at bounding box center [783, 493] width 1557 height 35
click at [95, 452] on button "Save Audience" at bounding box center [50, 464] width 89 height 23
click at [558, 510] on div "Audience Overview" at bounding box center [783, 520] width 1557 height 19
click at [169, 452] on button "Edit" at bounding box center [147, 464] width 44 height 23
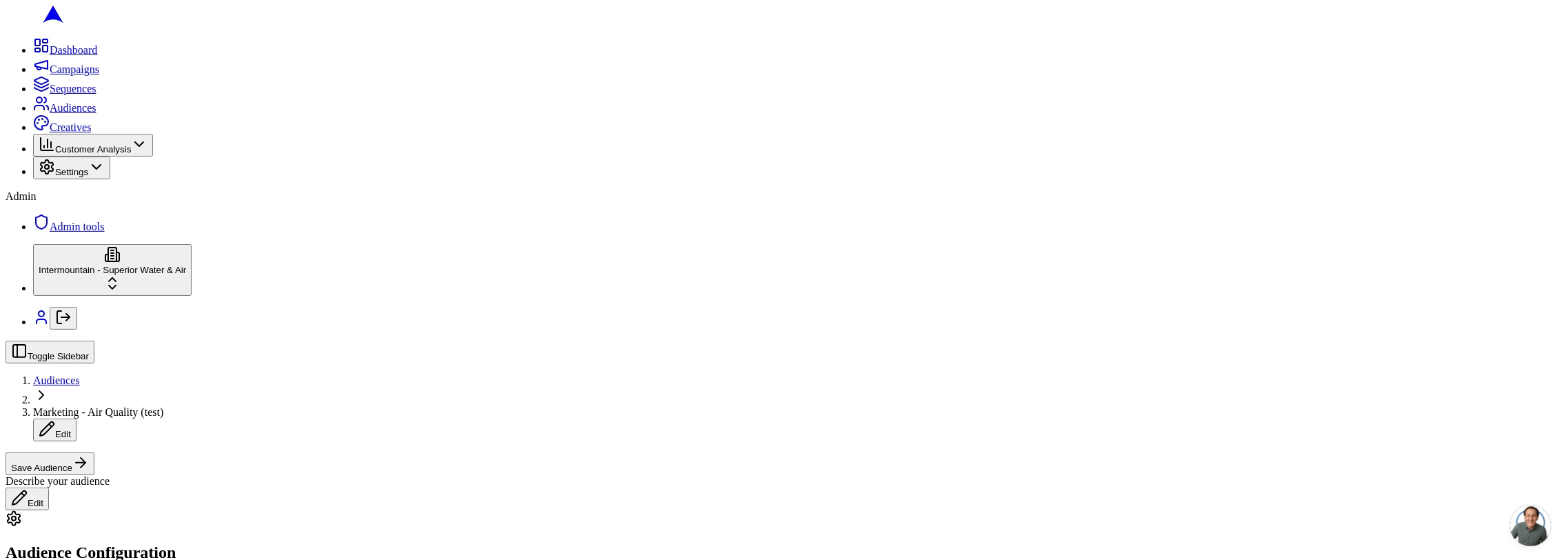
click at [95, 452] on button "Save Audience" at bounding box center [50, 464] width 89 height 23
click at [169, 452] on button "Edit" at bounding box center [147, 464] width 44 height 23
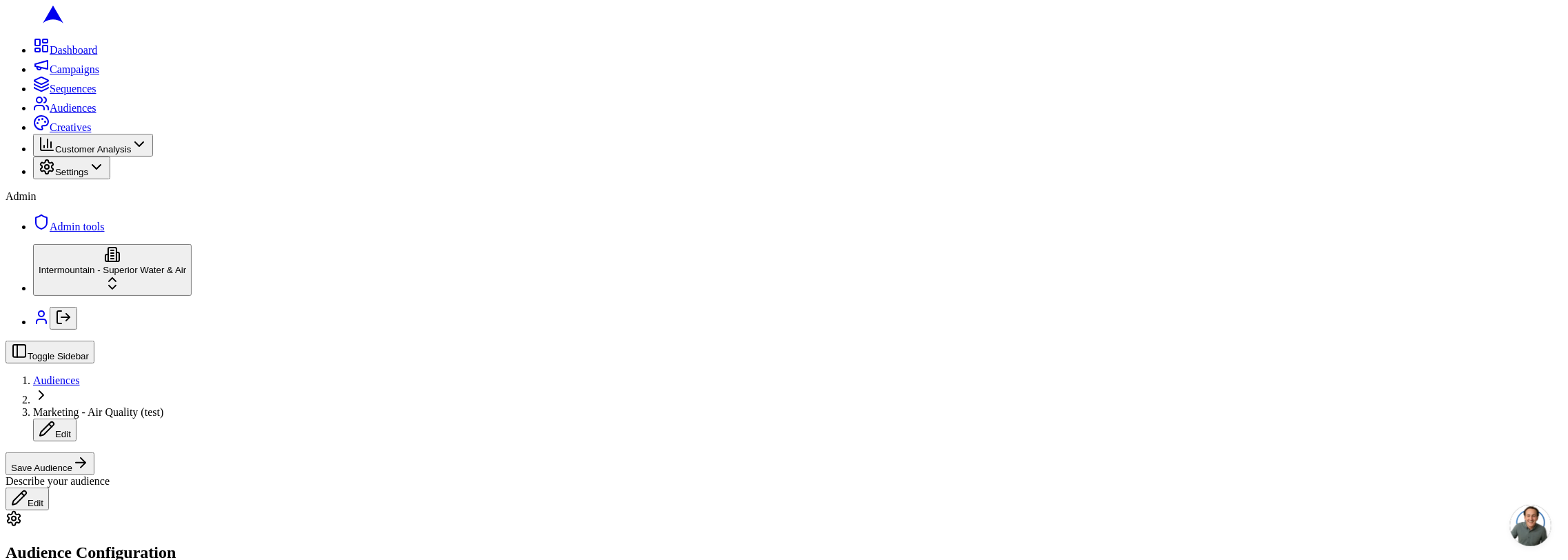
click at [95, 452] on button "Save Audience" at bounding box center [50, 464] width 89 height 23
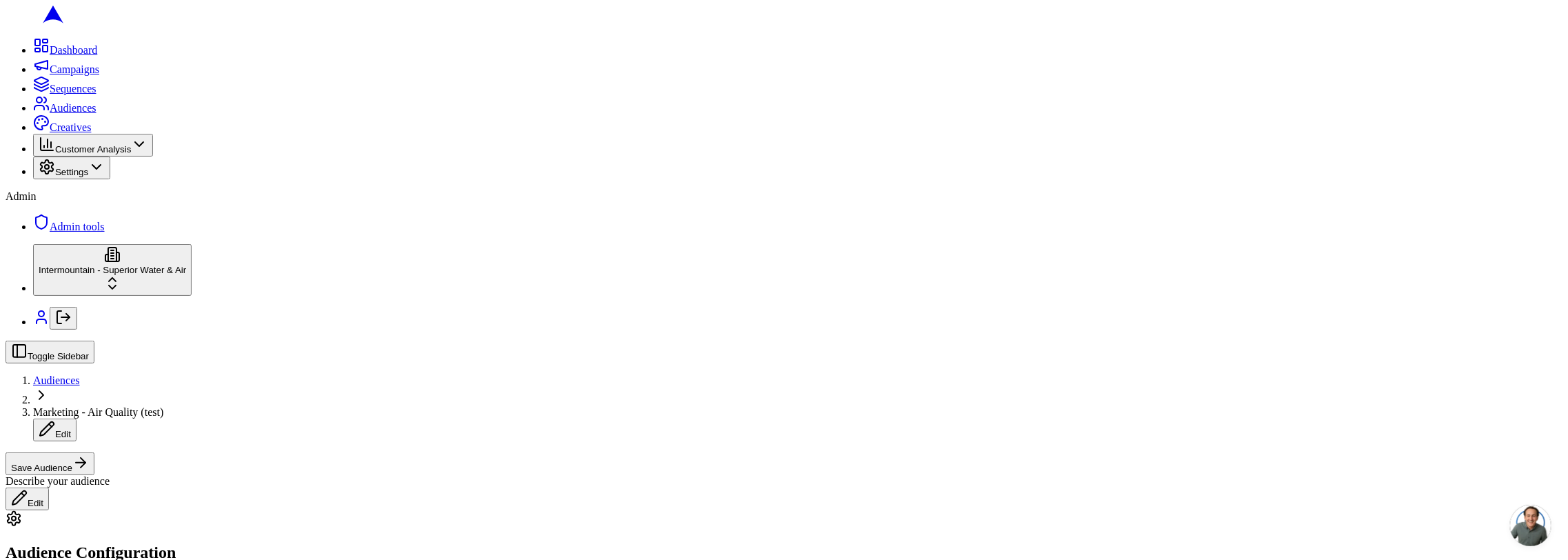
click at [95, 452] on button "Save Audience" at bounding box center [50, 464] width 89 height 23
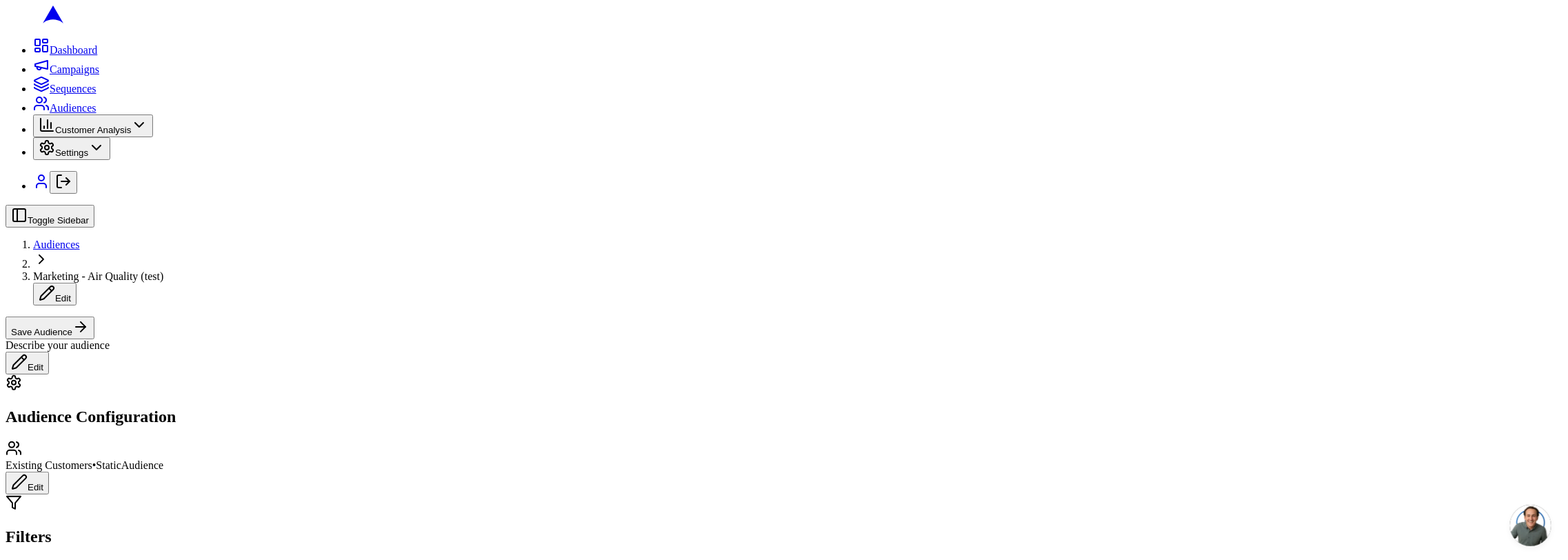
click at [95, 316] on button "Save Audience" at bounding box center [50, 328] width 89 height 23
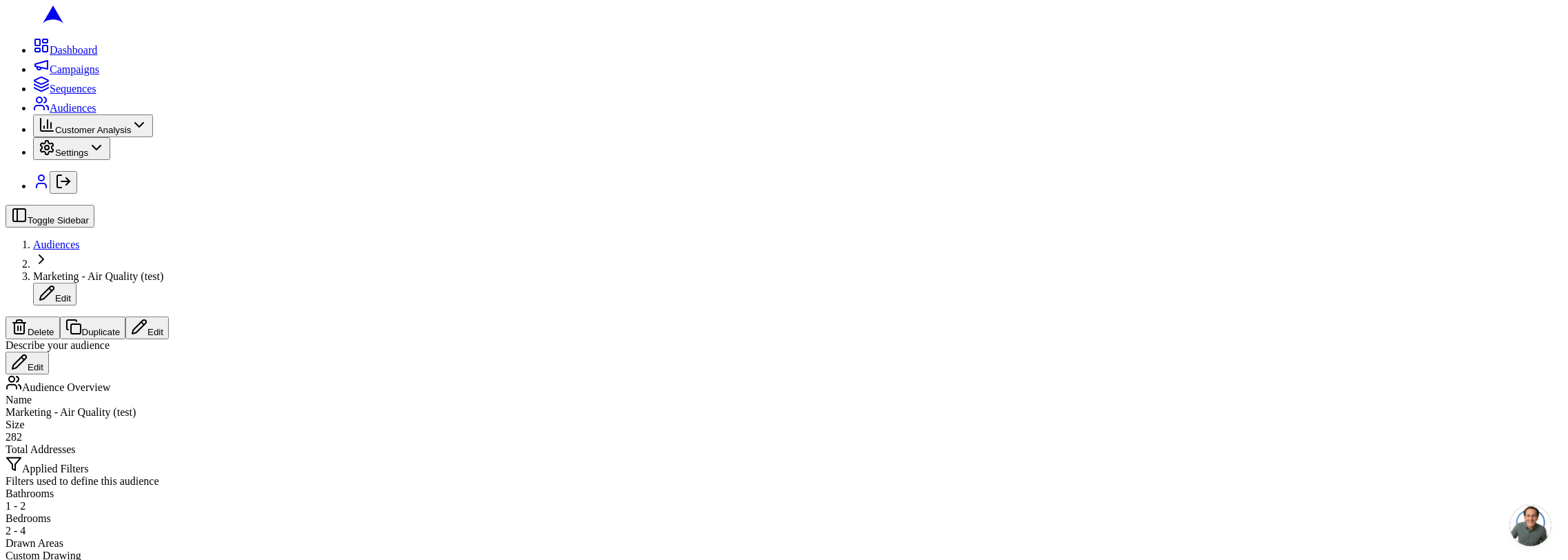
click at [169, 316] on button "Edit" at bounding box center [147, 328] width 44 height 23
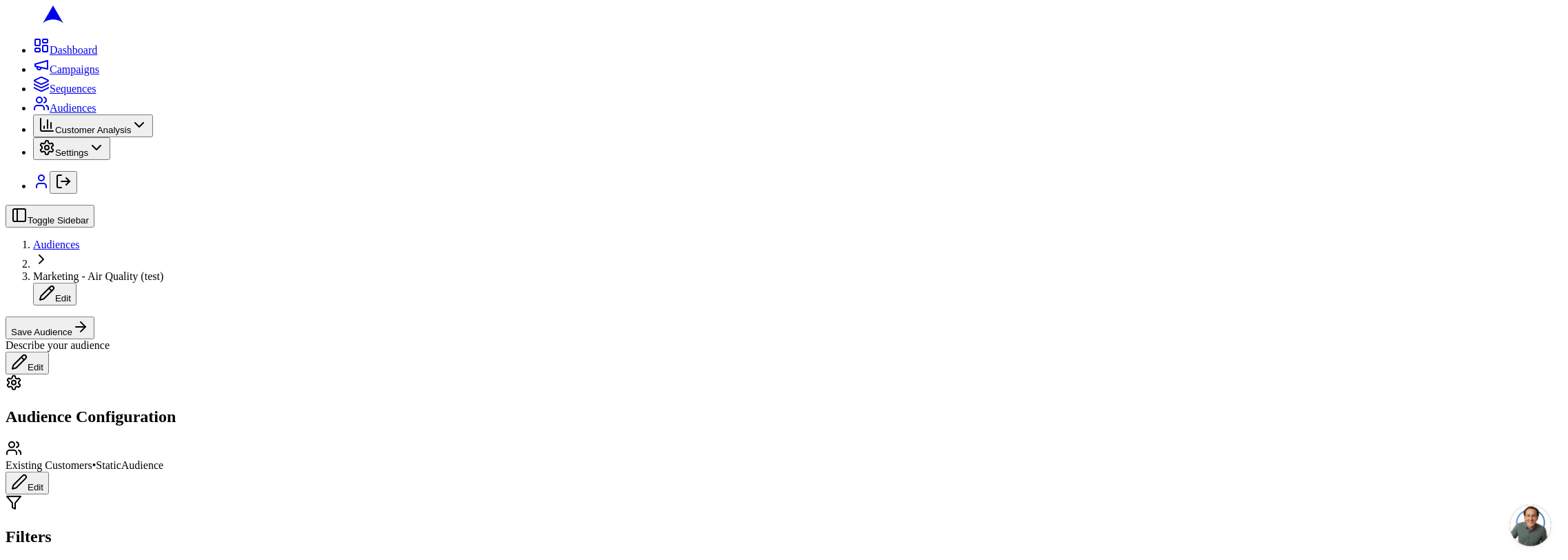
scroll to position [898, 0]
type input "4"
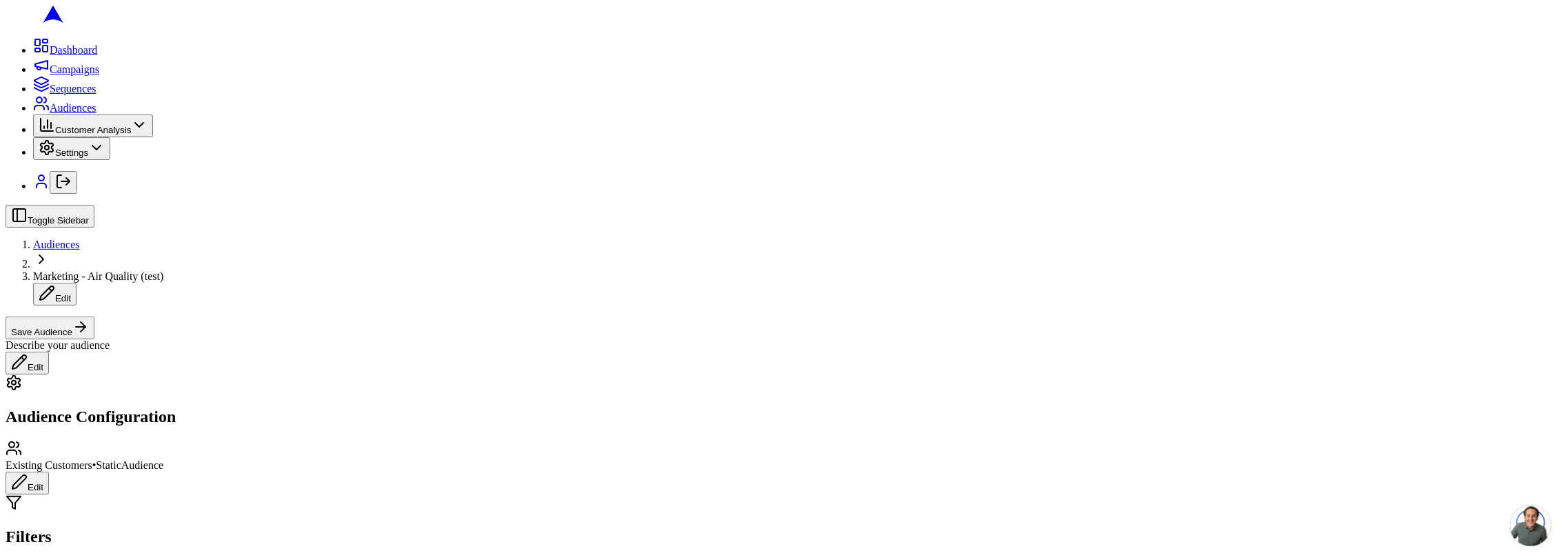
type input "2"
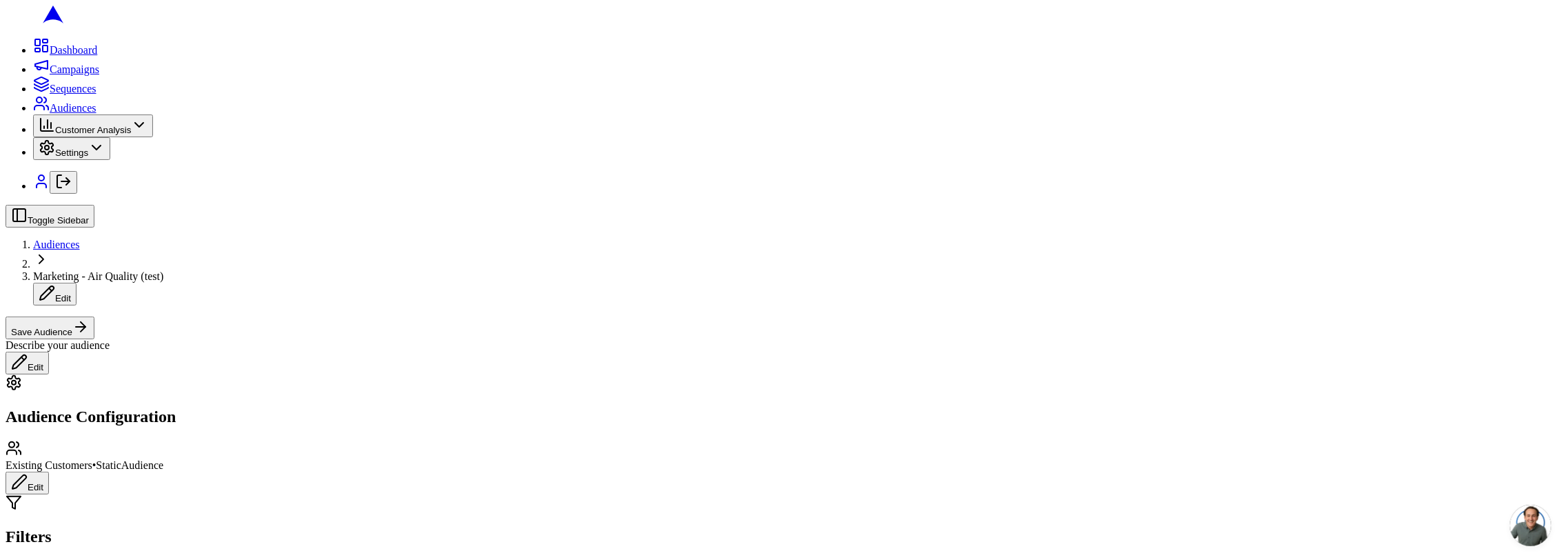
type input "4"
click at [95, 316] on button "Save Audience" at bounding box center [50, 328] width 89 height 23
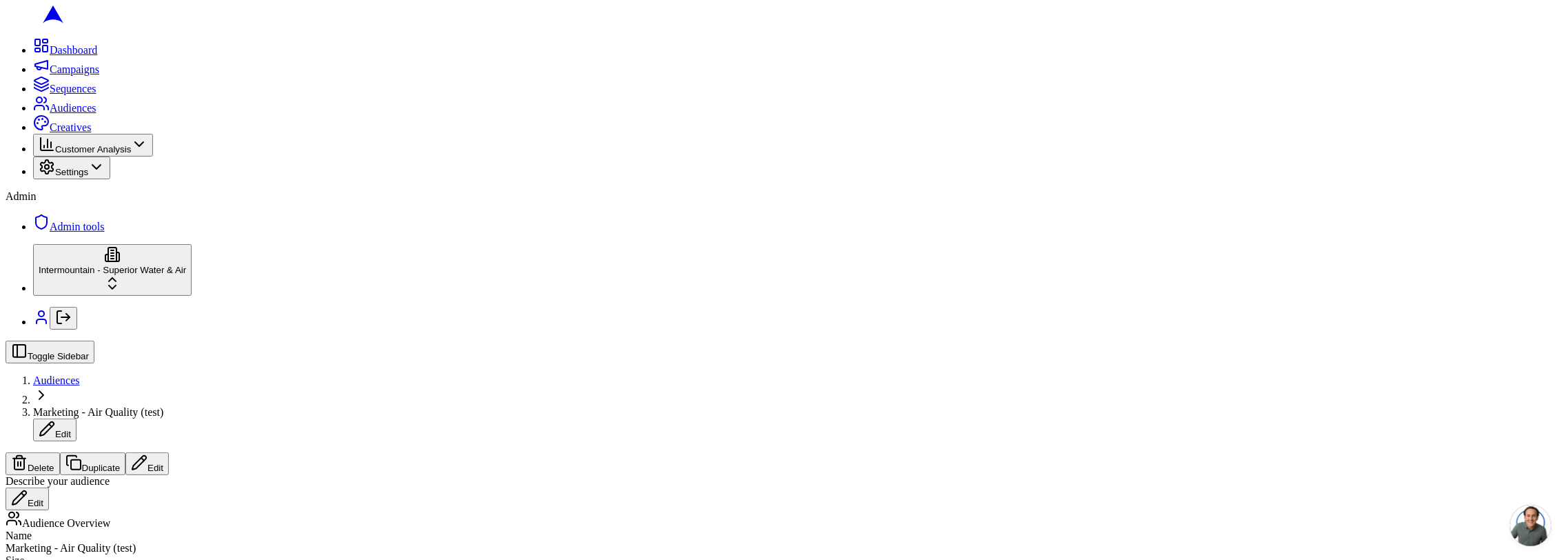
click at [169, 452] on button "Edit" at bounding box center [147, 464] width 44 height 23
click at [95, 452] on button "Save Audience" at bounding box center [50, 464] width 89 height 23
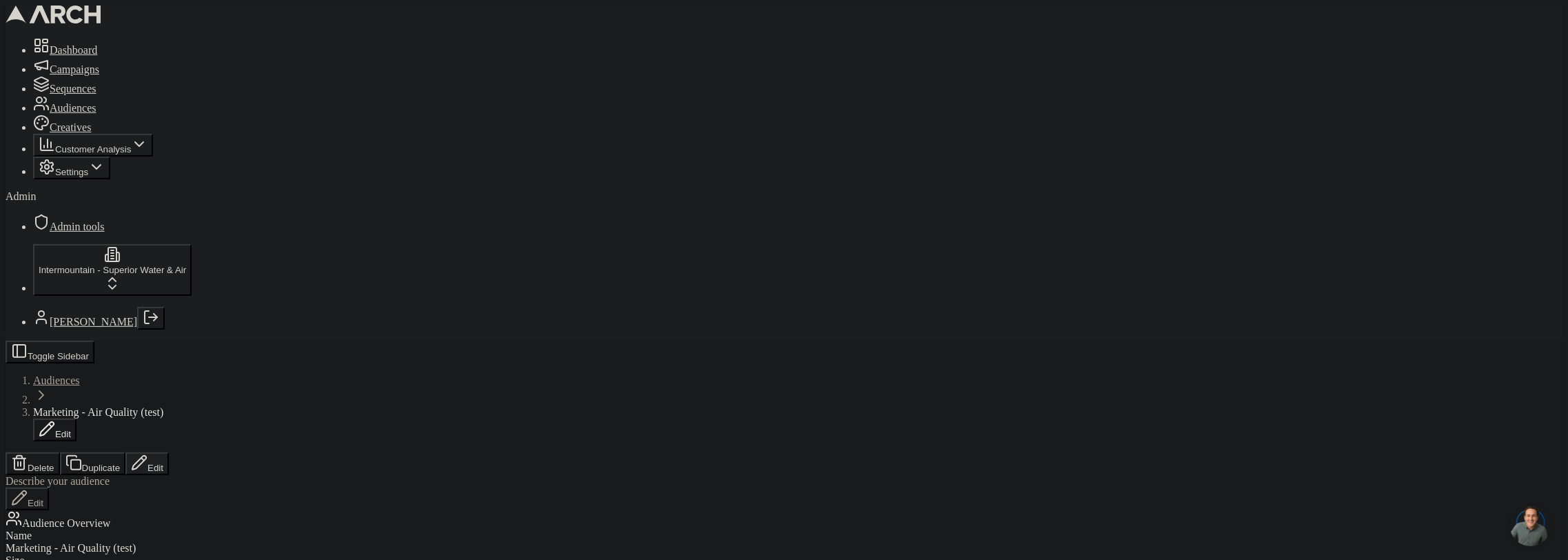
click at [169, 452] on button "Edit" at bounding box center [147, 464] width 44 height 23
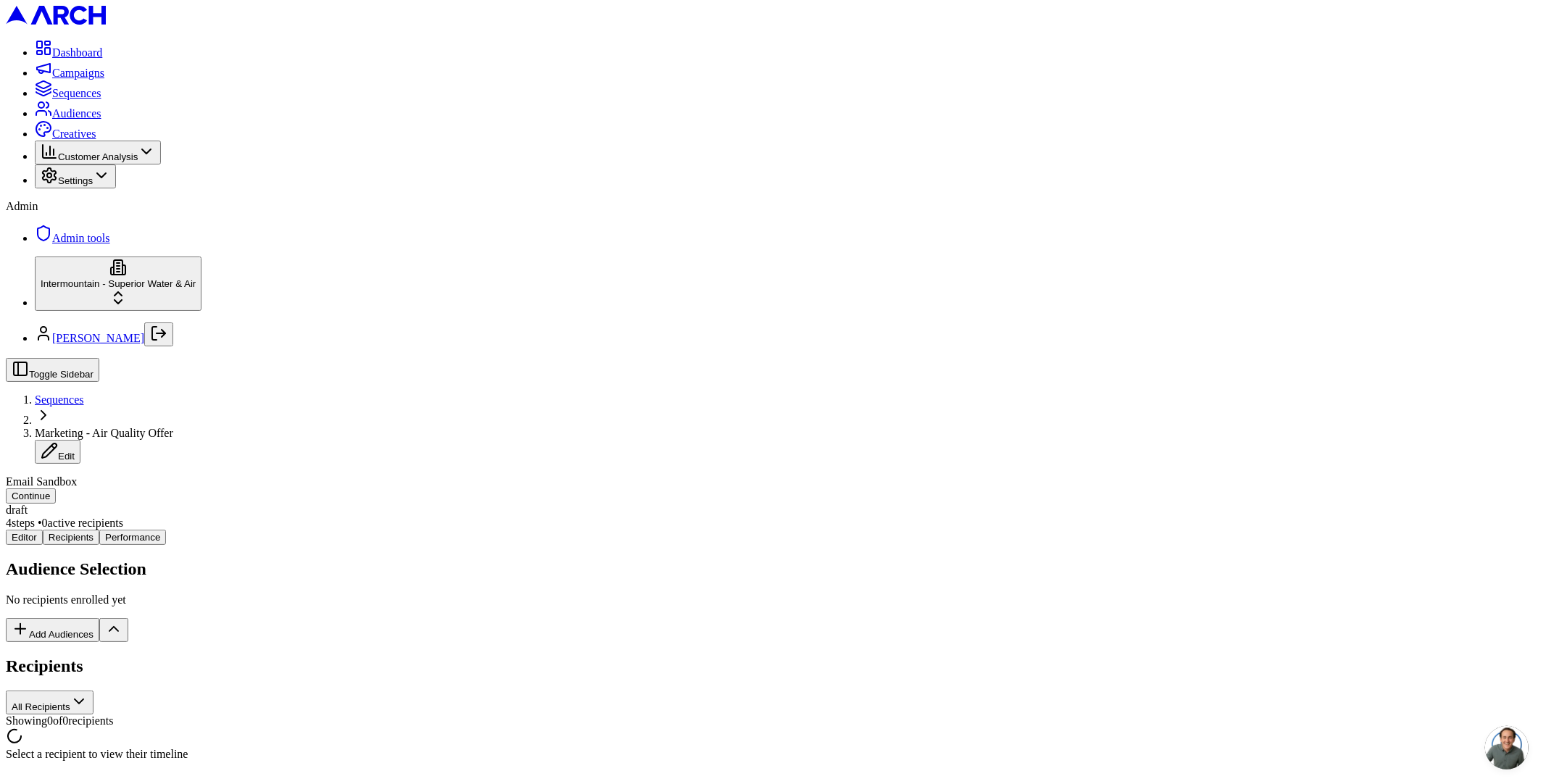
click at [291, 530] on div "Editor Recipients Performance Audience Selection No recipients enrolled yet Add…" at bounding box center [772, 645] width 1534 height 231
click at [43, 530] on button "Editor" at bounding box center [24, 537] width 37 height 15
click at [100, 530] on button "Recipients" at bounding box center [71, 537] width 56 height 15
click at [166, 530] on button "Performance" at bounding box center [132, 537] width 67 height 15
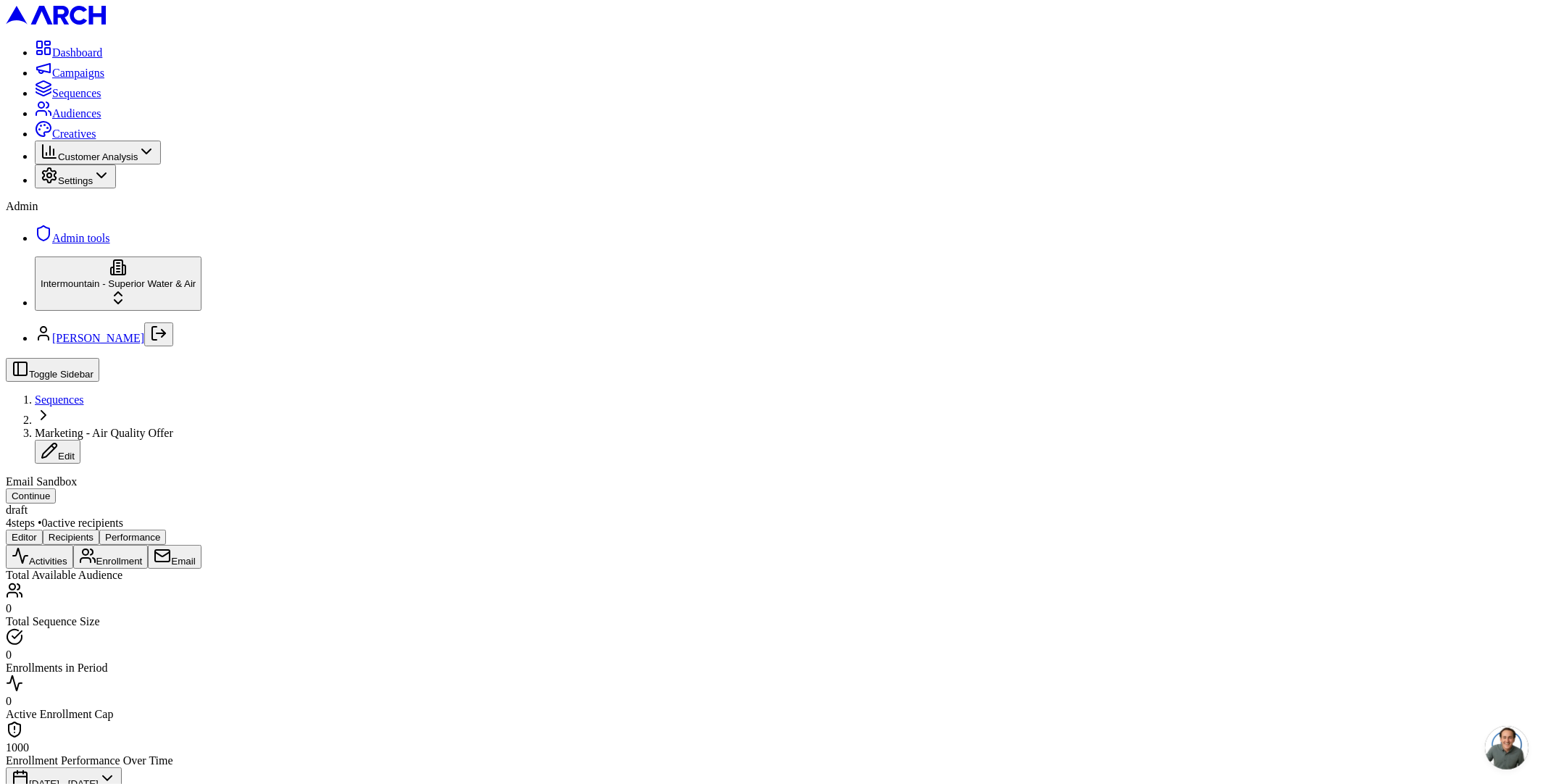
click at [201, 545] on button "Email" at bounding box center [174, 557] width 53 height 24
click at [73, 545] on button "Activities" at bounding box center [39, 557] width 67 height 24
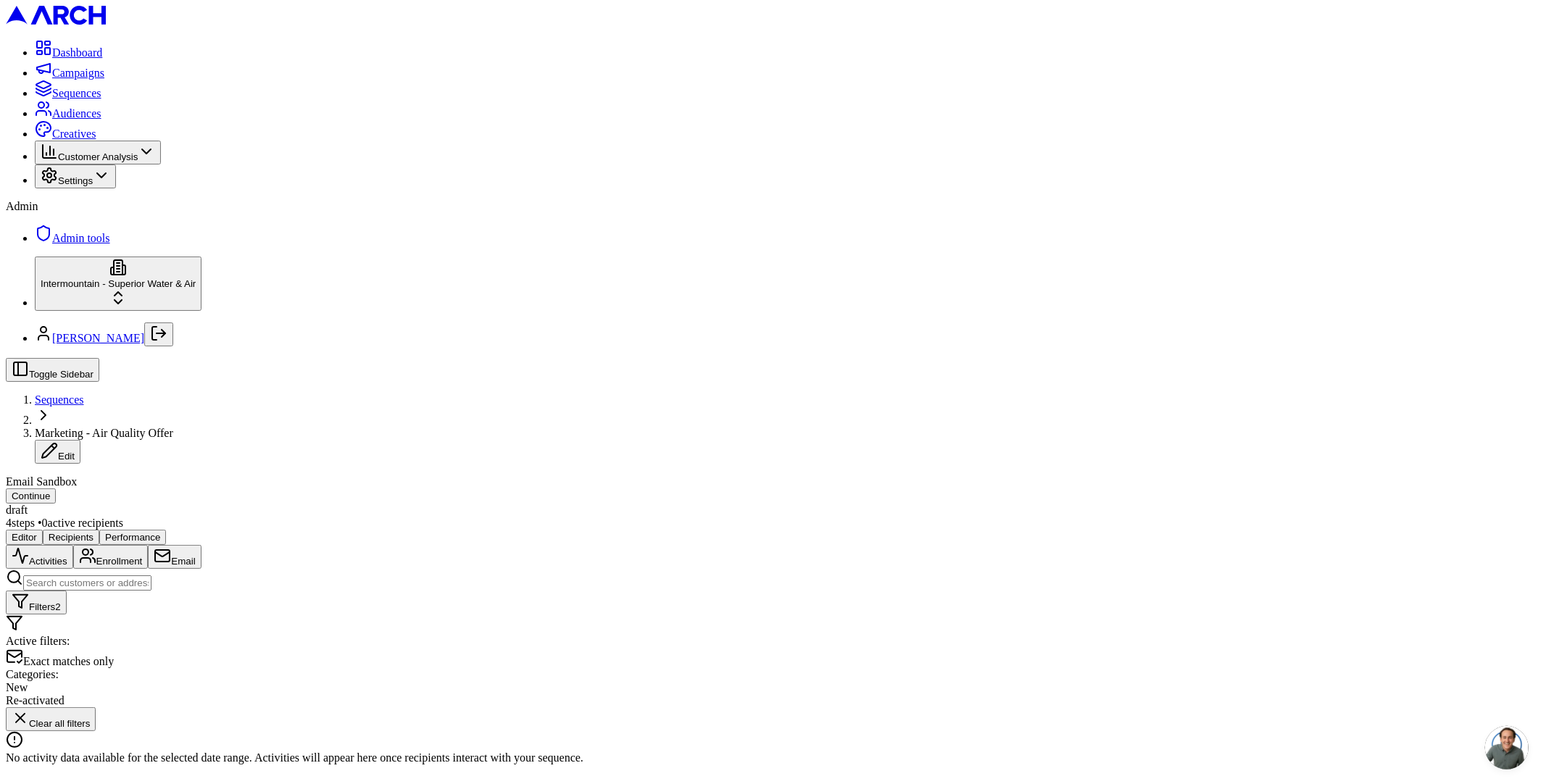
click at [201, 545] on button "Email" at bounding box center [174, 557] width 53 height 24
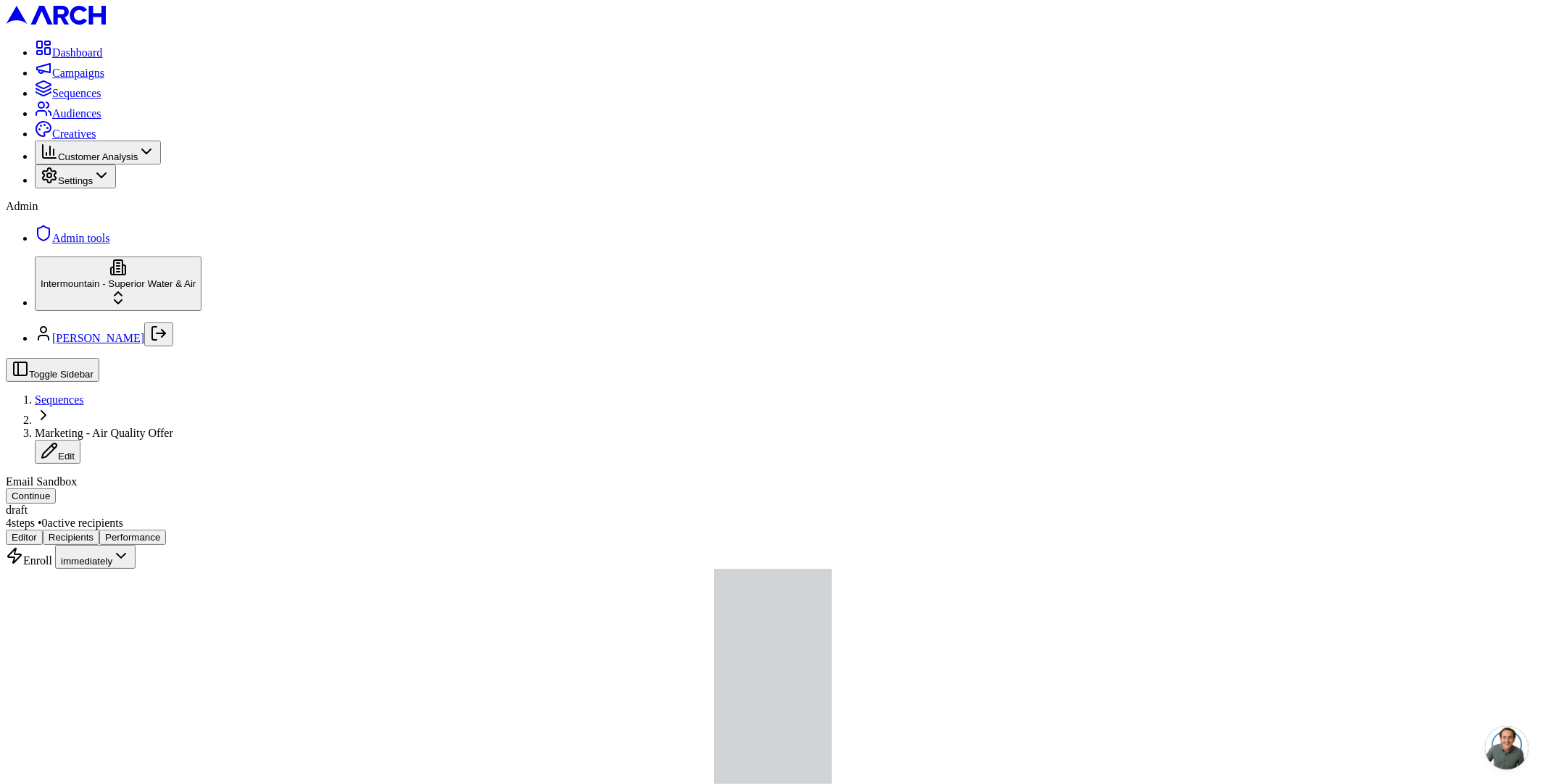
click at [136, 545] on button "immediately" at bounding box center [96, 557] width 80 height 24
drag, startPoint x: 1079, startPoint y: 127, endPoint x: 1010, endPoint y: 227, distance: 121.5
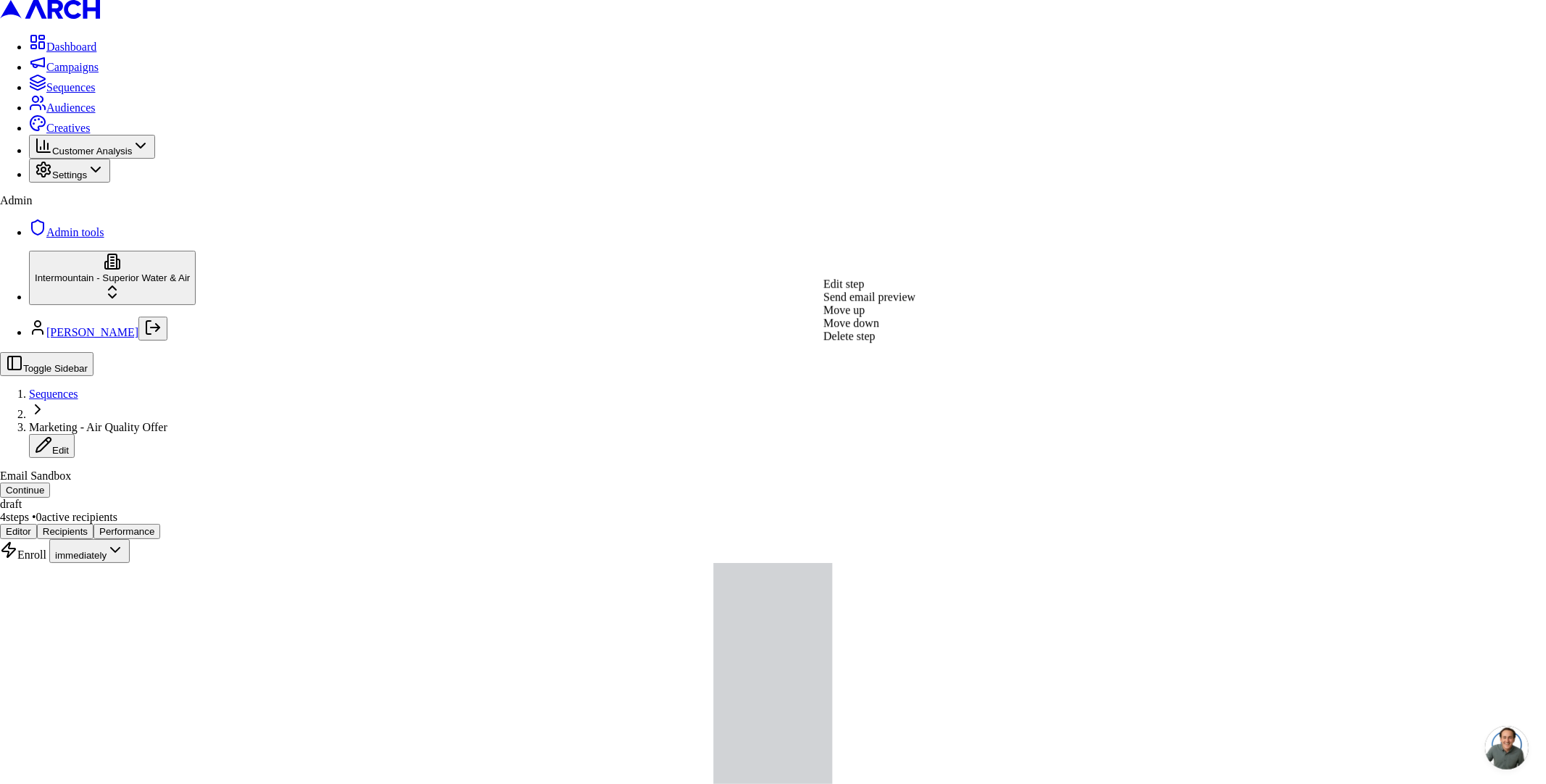
click at [907, 290] on div "Edit step" at bounding box center [869, 284] width 92 height 13
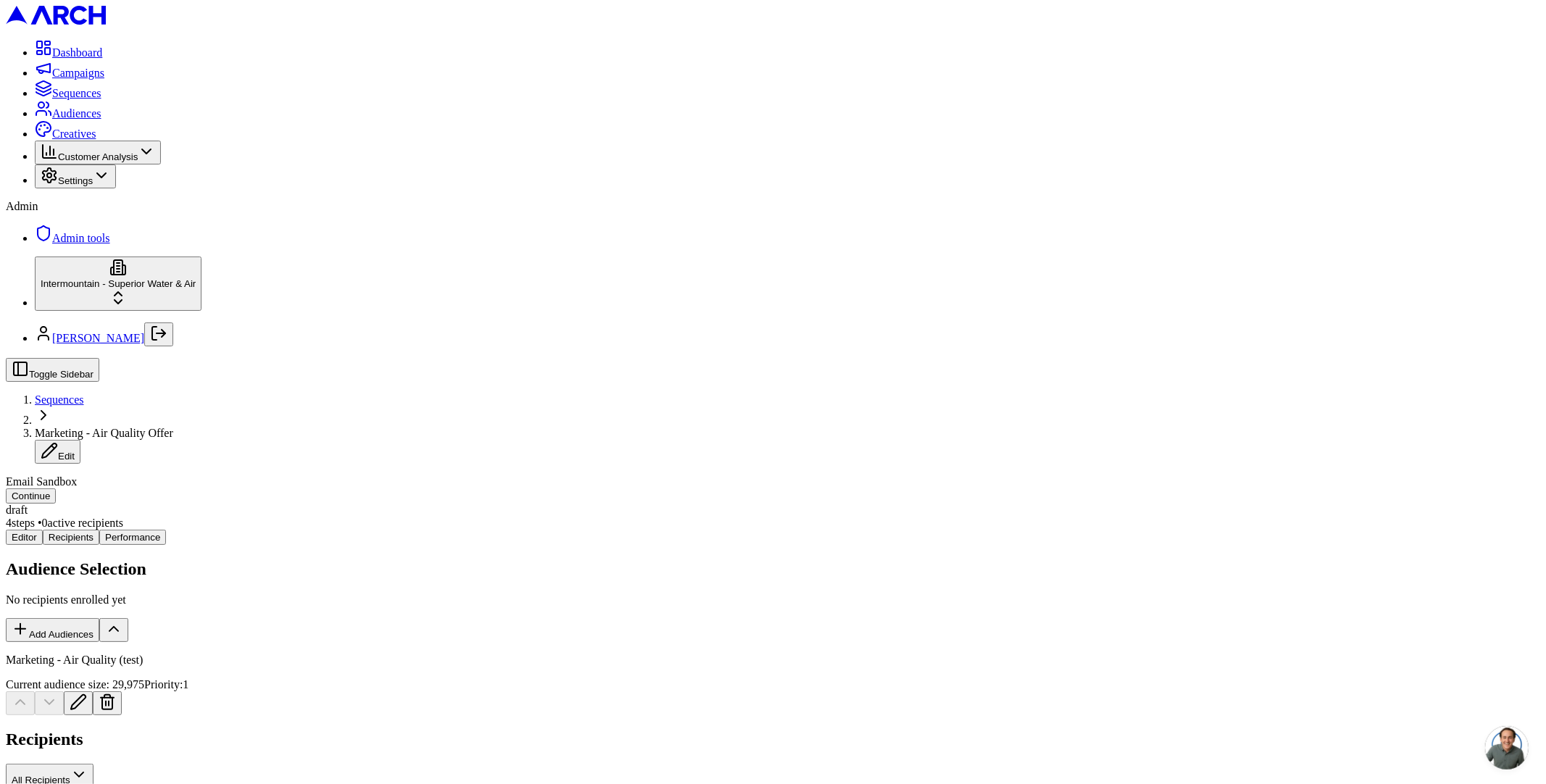
click at [279, 530] on div "Editor Recipients Performance Audience Selection No recipients enrolled yet Add…" at bounding box center [772, 688] width 1534 height 317
click at [43, 530] on button "Editor" at bounding box center [24, 537] width 37 height 15
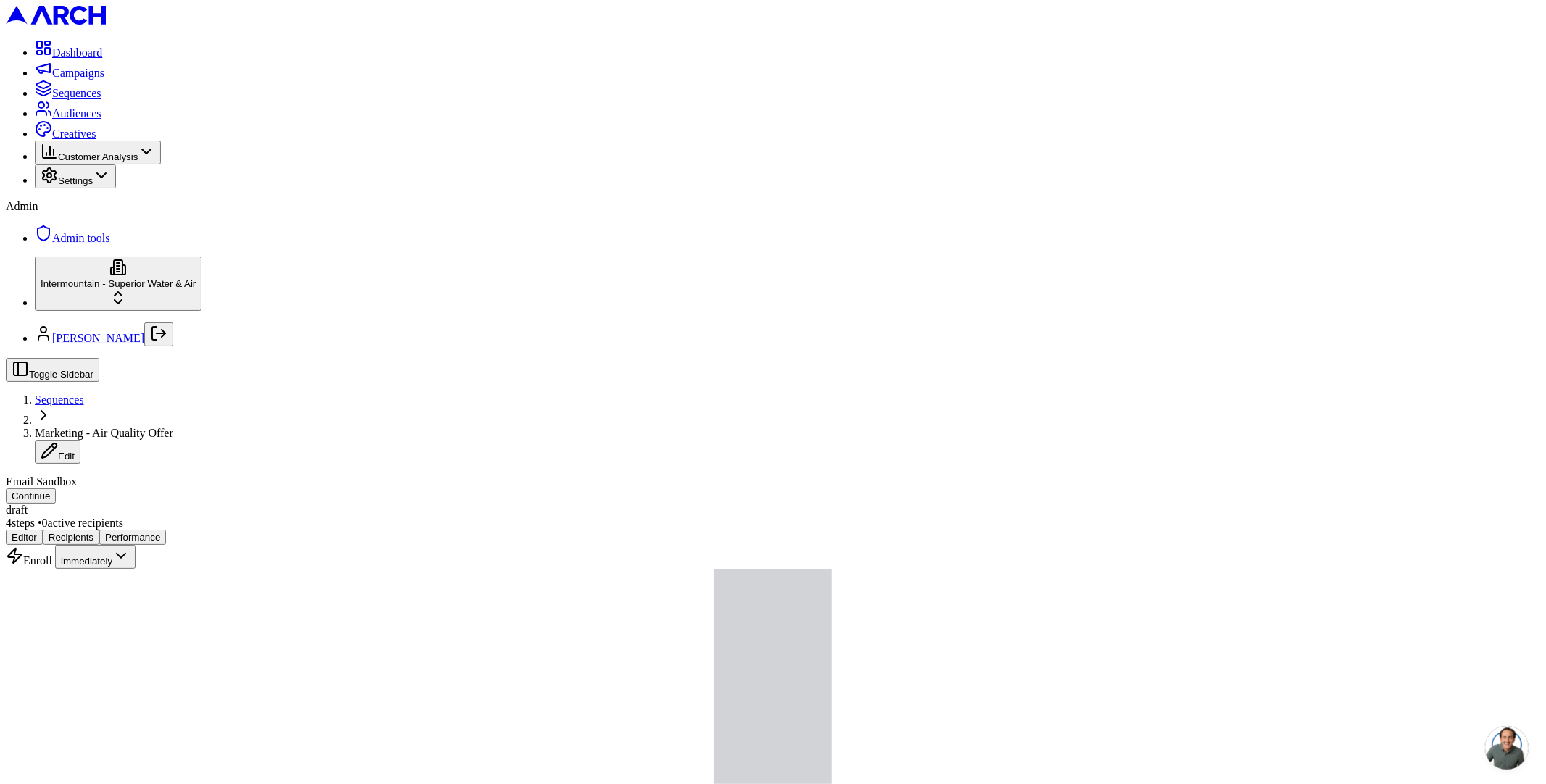
drag, startPoint x: 556, startPoint y: 514, endPoint x: 556, endPoint y: 502, distance: 12.0
drag, startPoint x: 1487, startPoint y: 18, endPoint x: 877, endPoint y: 46, distance: 610.6
click at [884, 358] on div "Toggle Sidebar Sequences Marketing - Air Quality Offer Edit Email Sandbox Conti…" at bounding box center [772, 444] width 1534 height 172
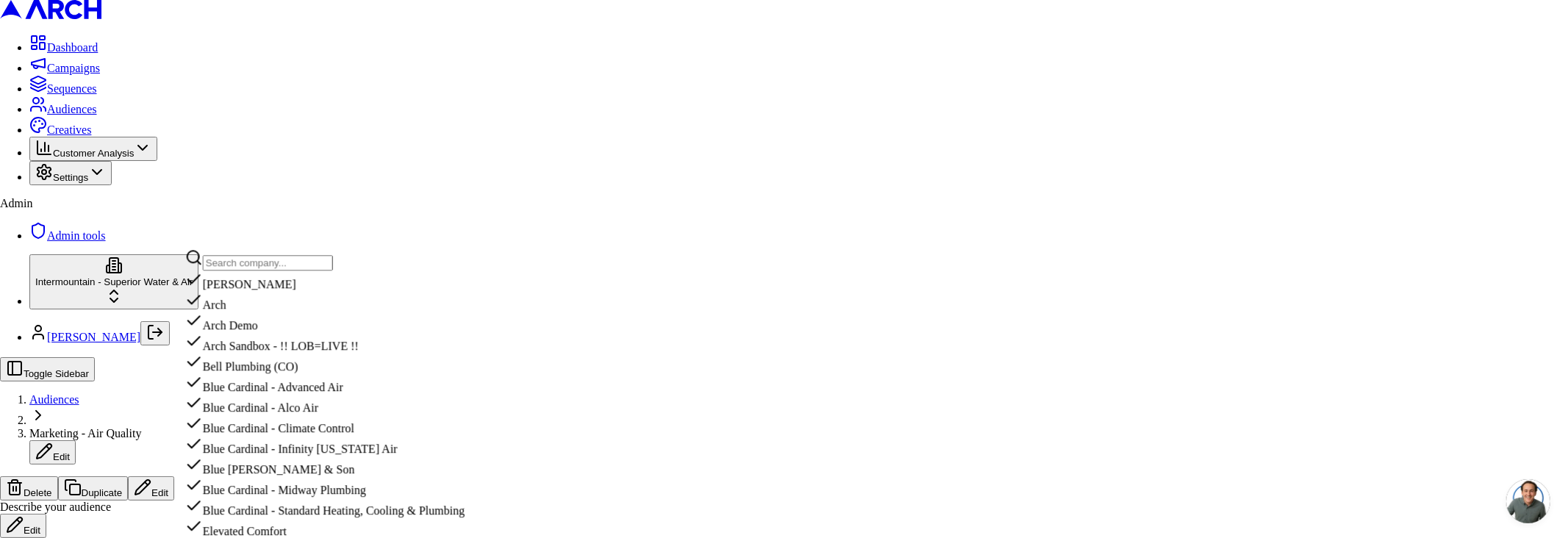
click at [298, 270] on input "text" at bounding box center [268, 262] width 130 height 15
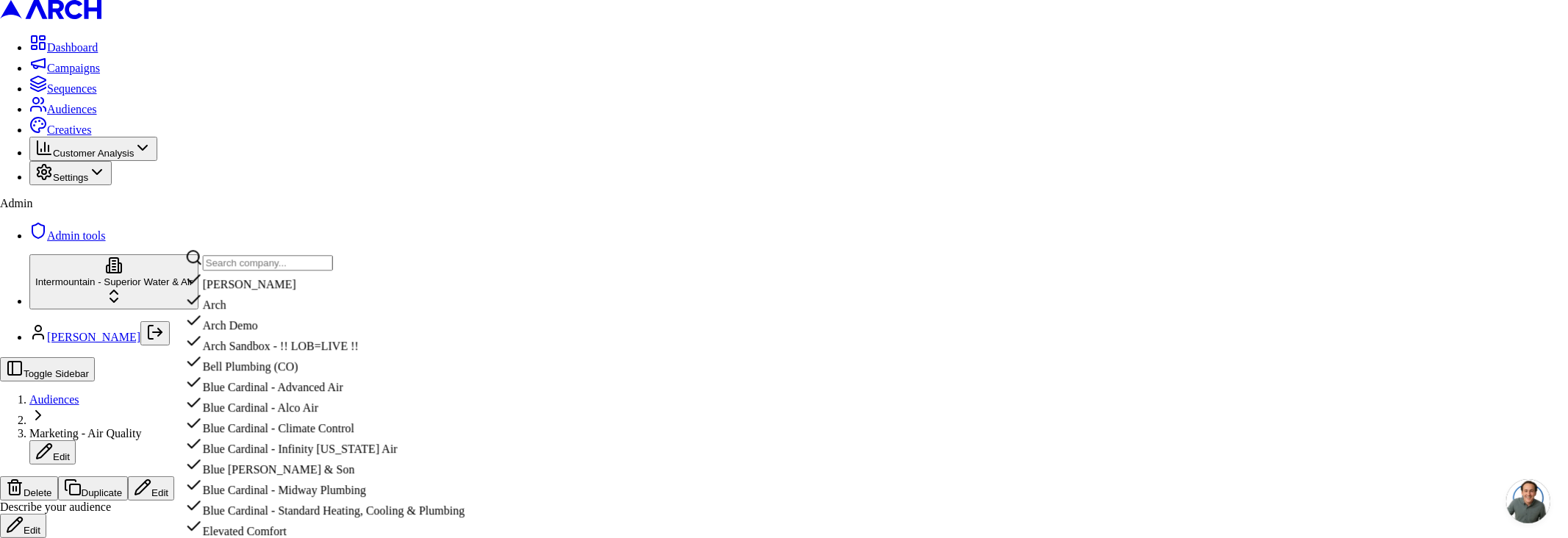
click at [275, 267] on input "text" at bounding box center [268, 262] width 130 height 15
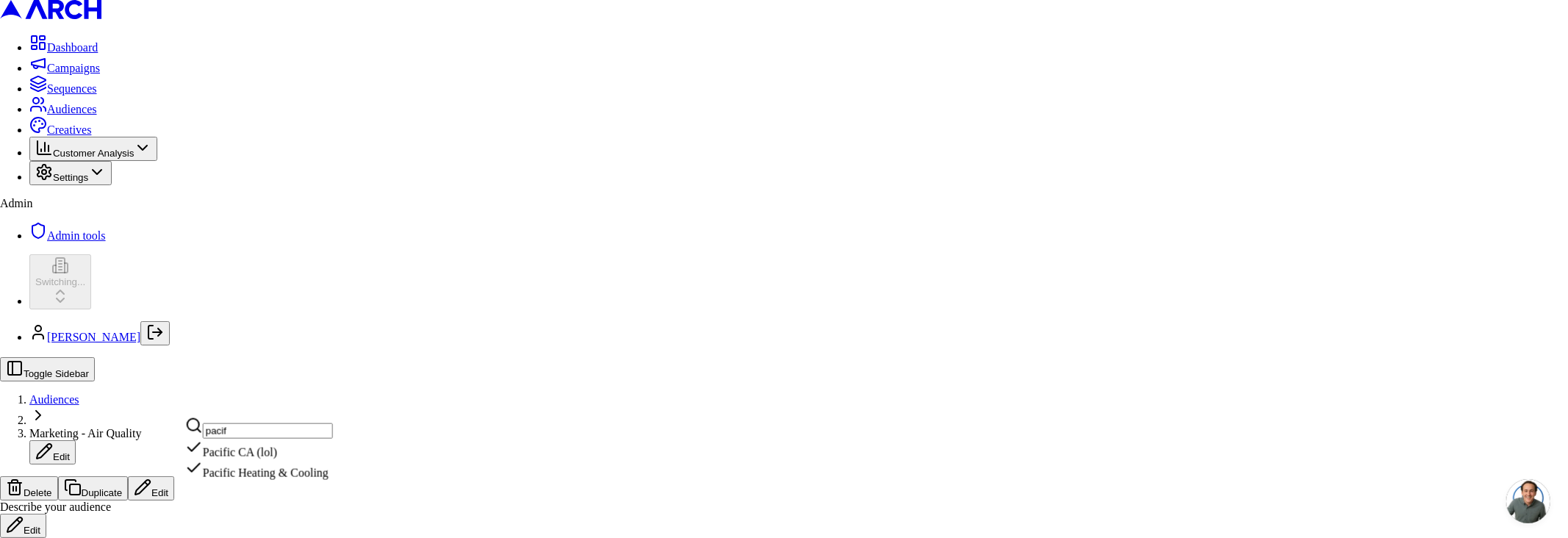
type input "pacif"
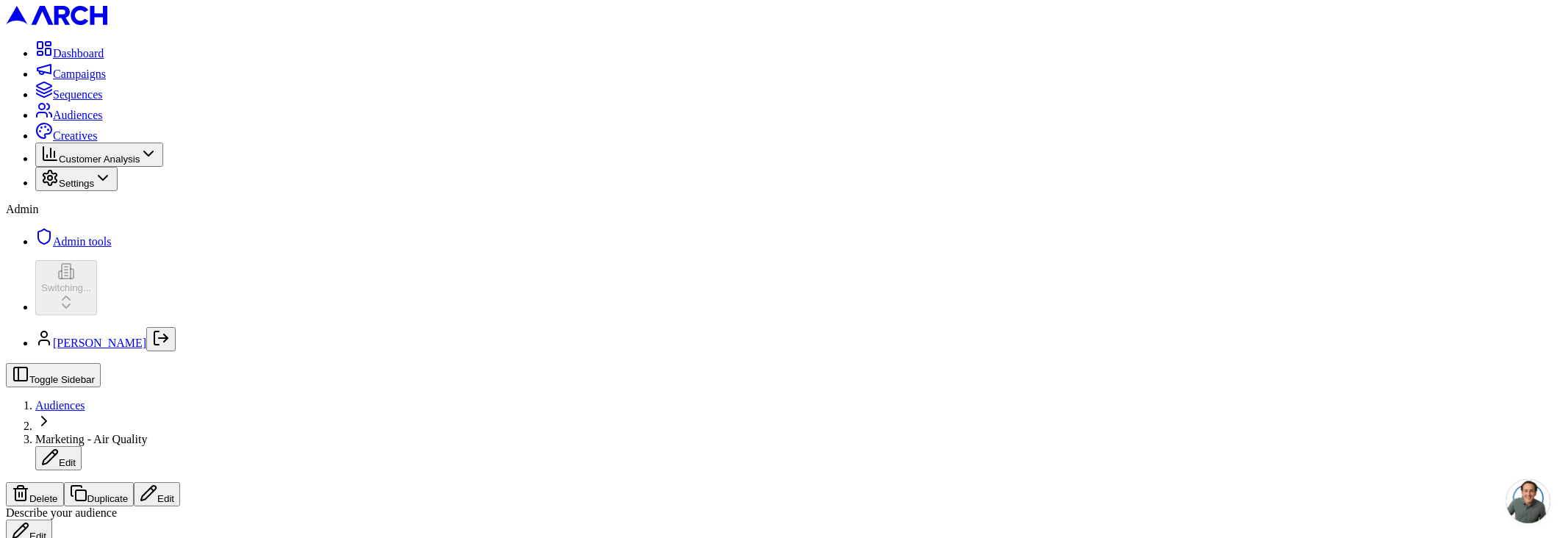
click at [87, 101] on span "Sequences" at bounding box center [77, 94] width 50 height 12
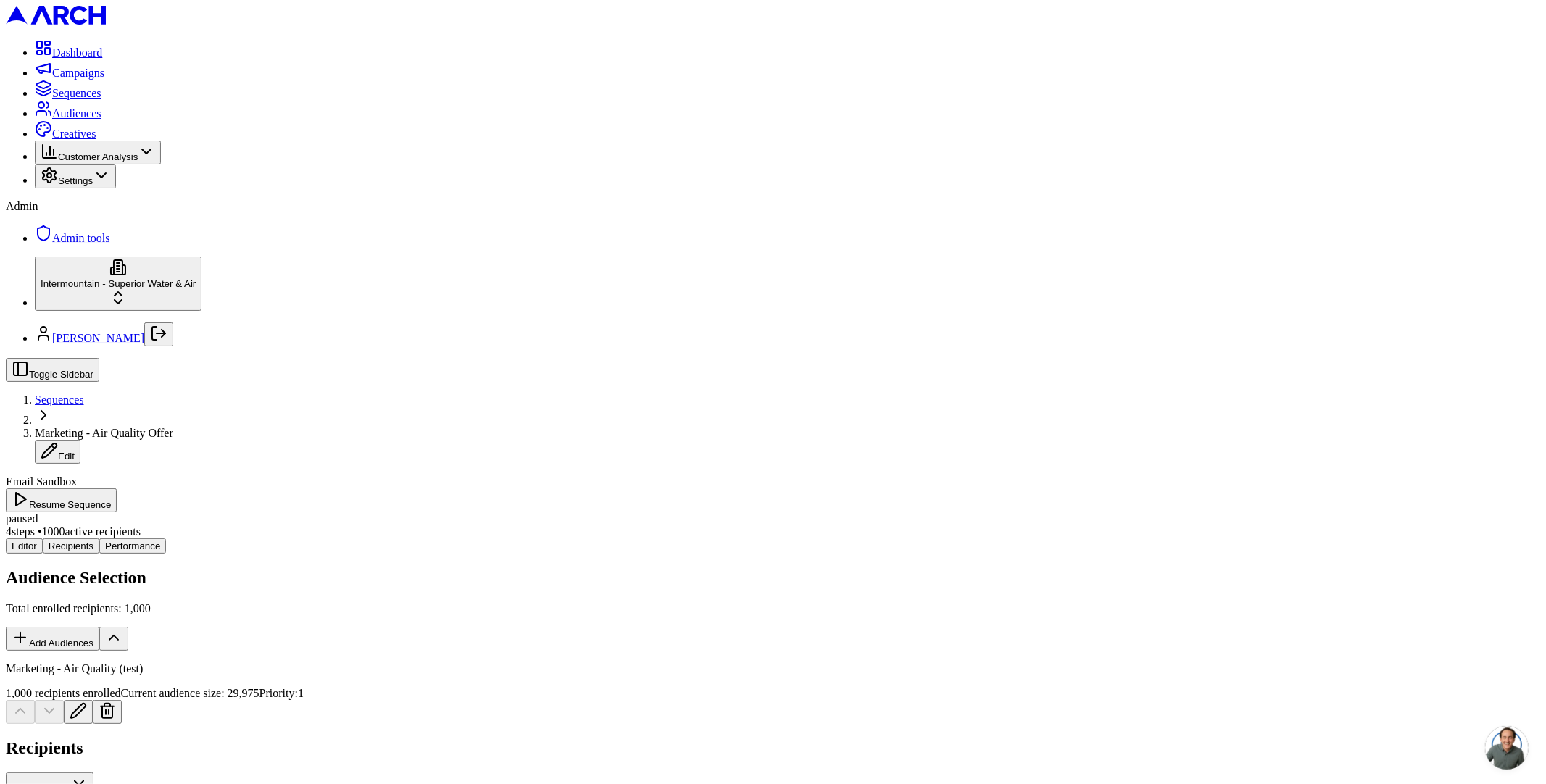
click at [259, 687] on span "Current audience size: 29,975" at bounding box center [190, 693] width 138 height 12
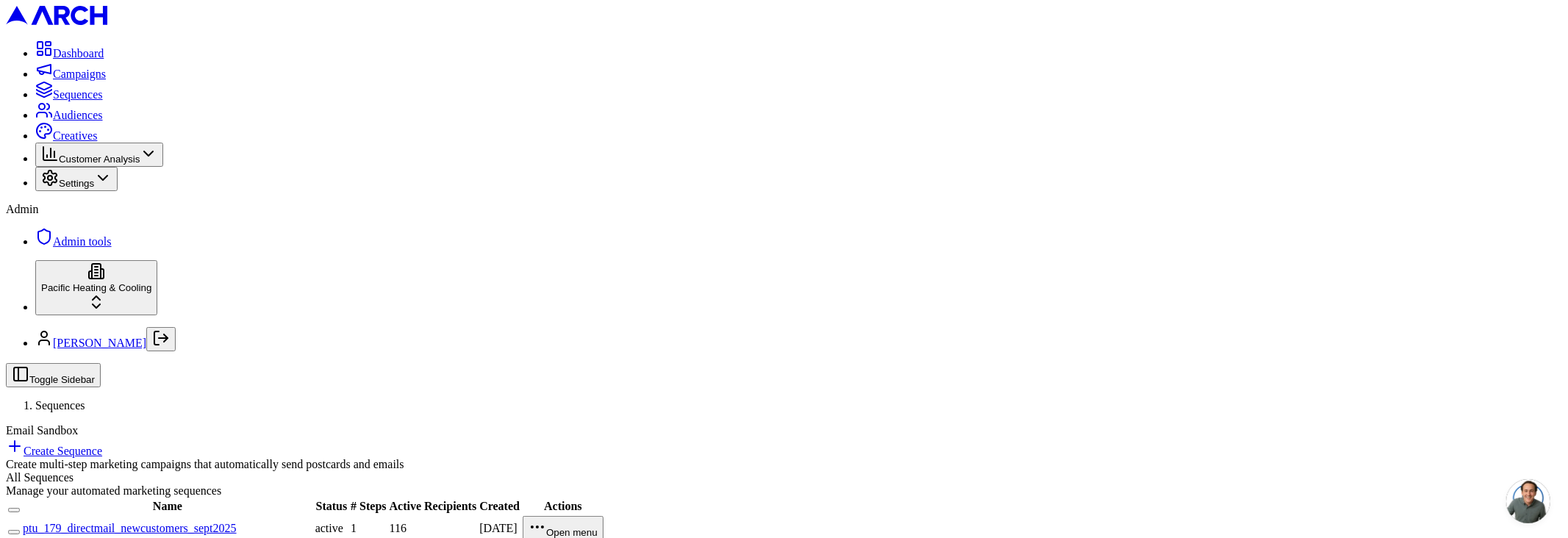
click at [237, 522] on link "ptu_179_directmail_newcustomers_sept2025" at bounding box center [129, 527] width 214 height 12
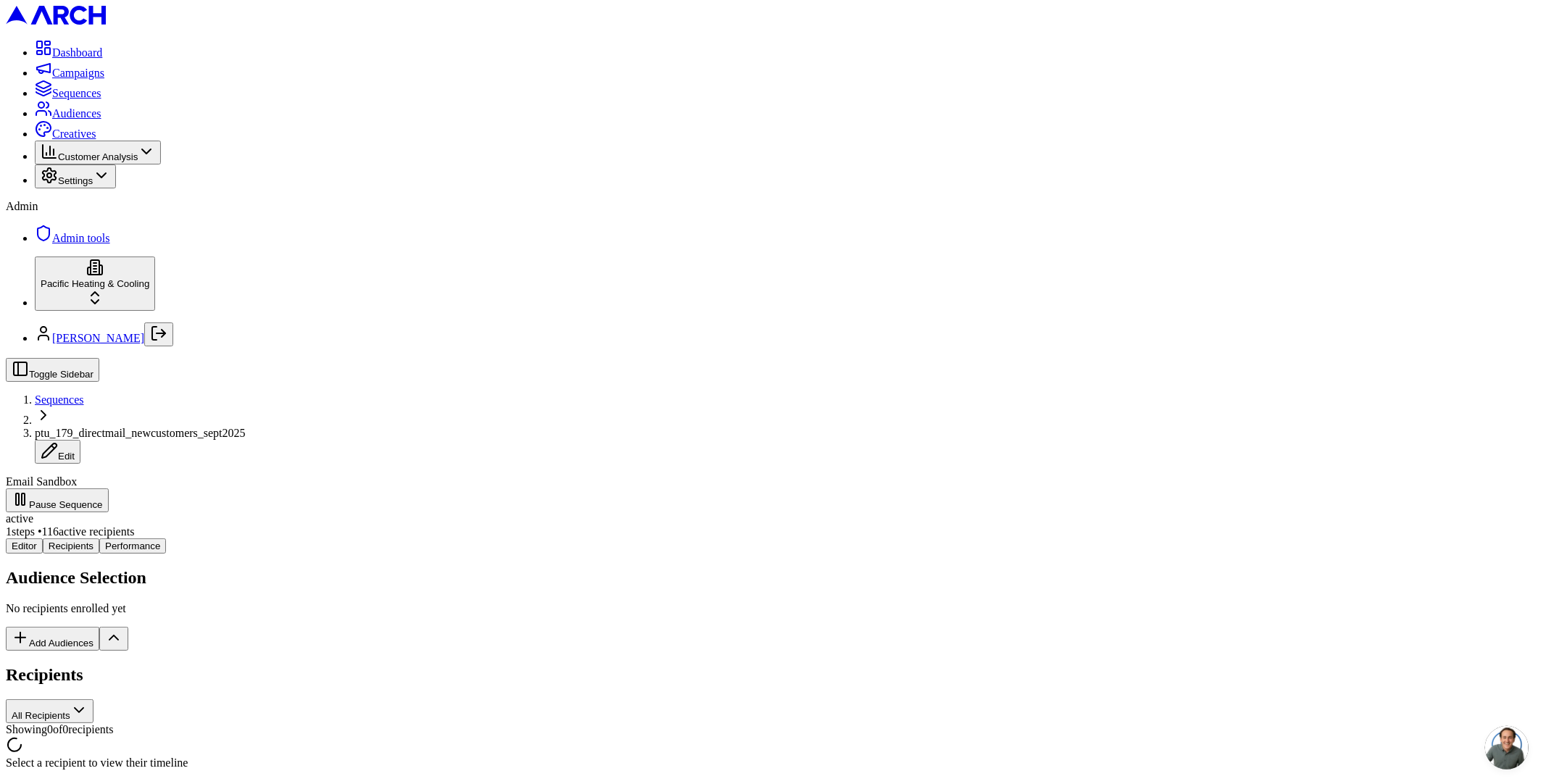
click at [288, 530] on div "Editor Recipients Performance Audience Selection No recipients enrolled yet Add…" at bounding box center [772, 654] width 1534 height 231
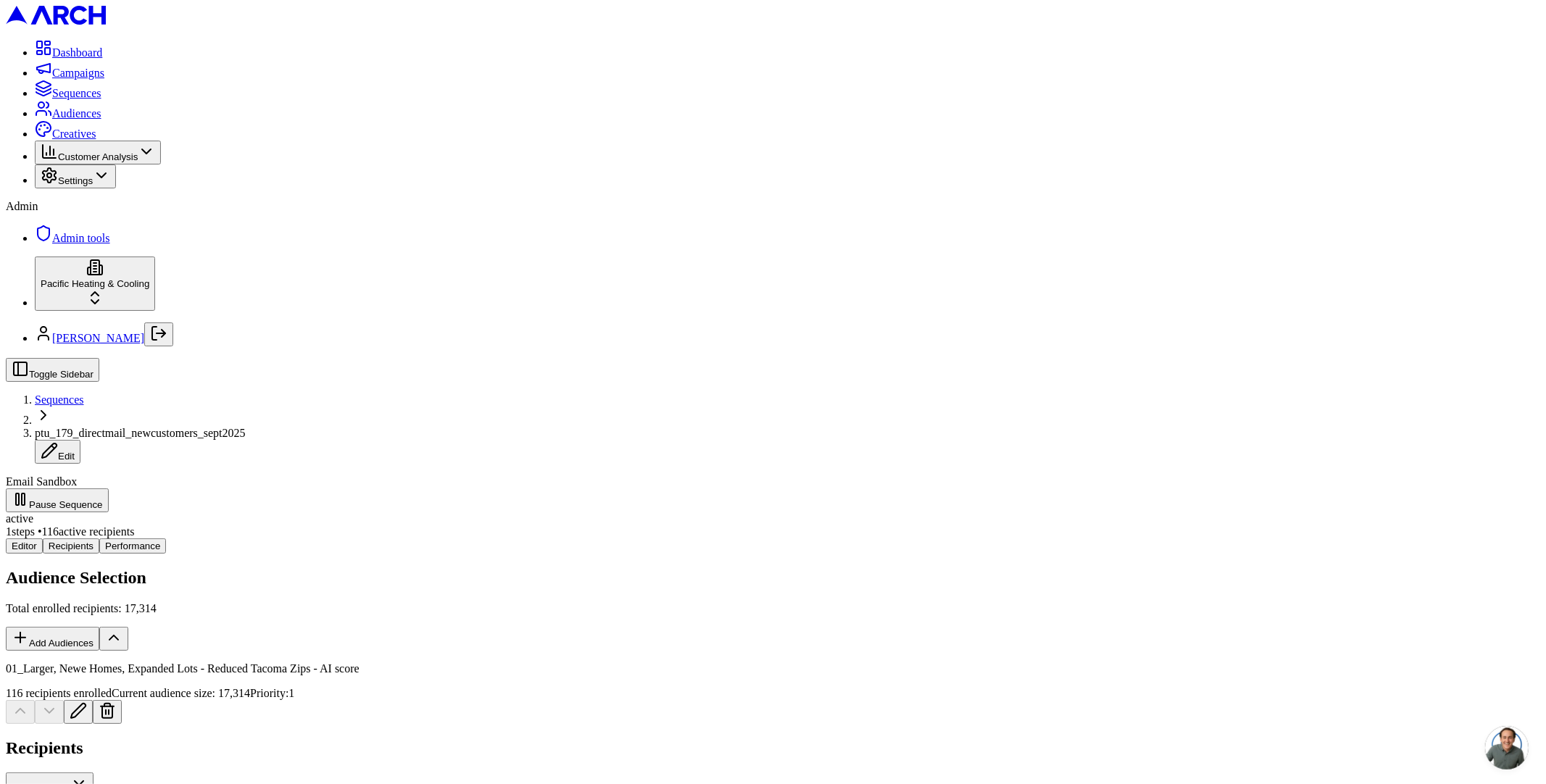
scroll to position [1, 0]
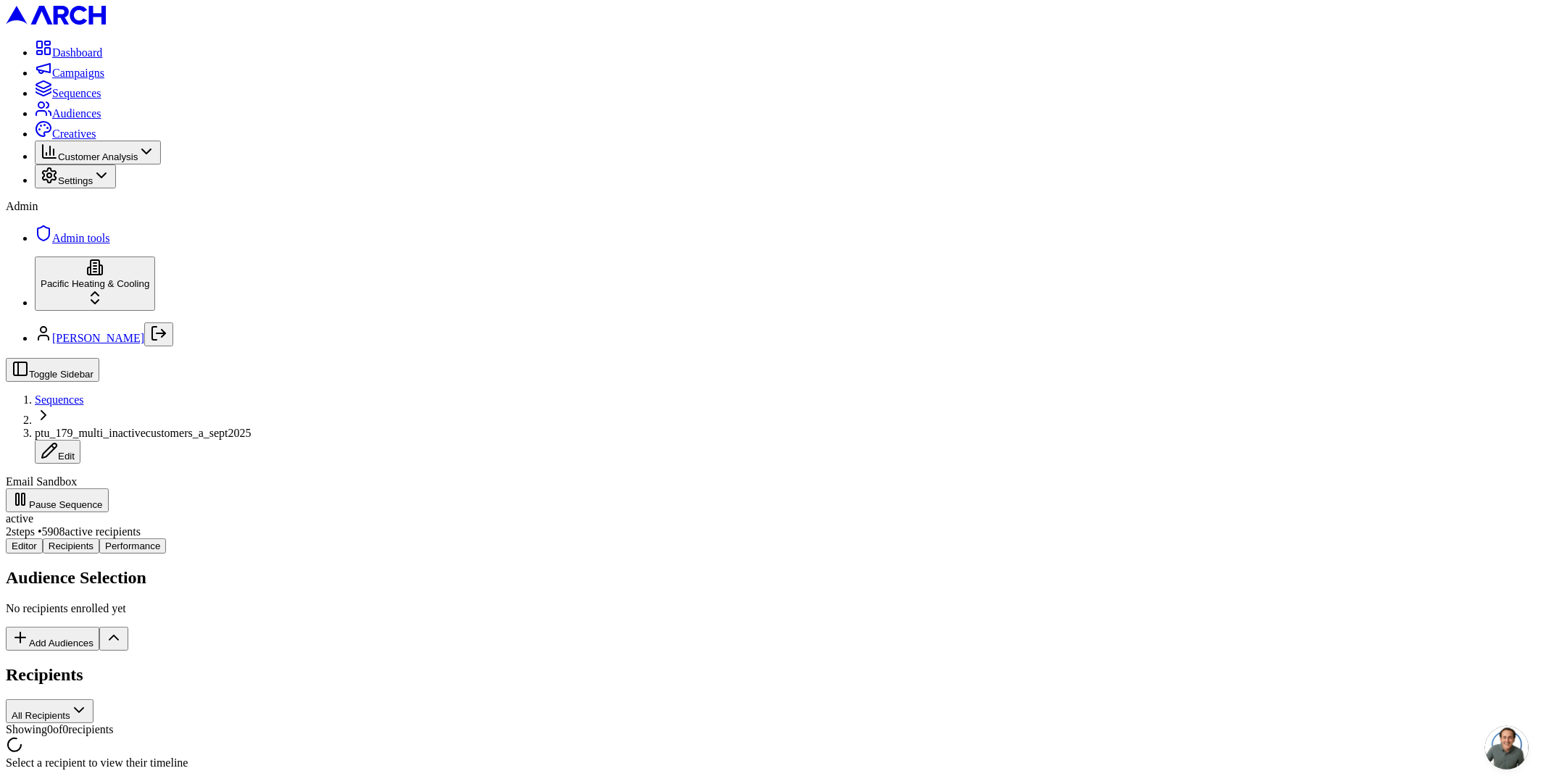
click at [301, 538] on div "Editor Recipients Performance Audience Selection No recipients enrolled yet Add…" at bounding box center [772, 654] width 1534 height 231
